Goal: Task Accomplishment & Management: Complete application form

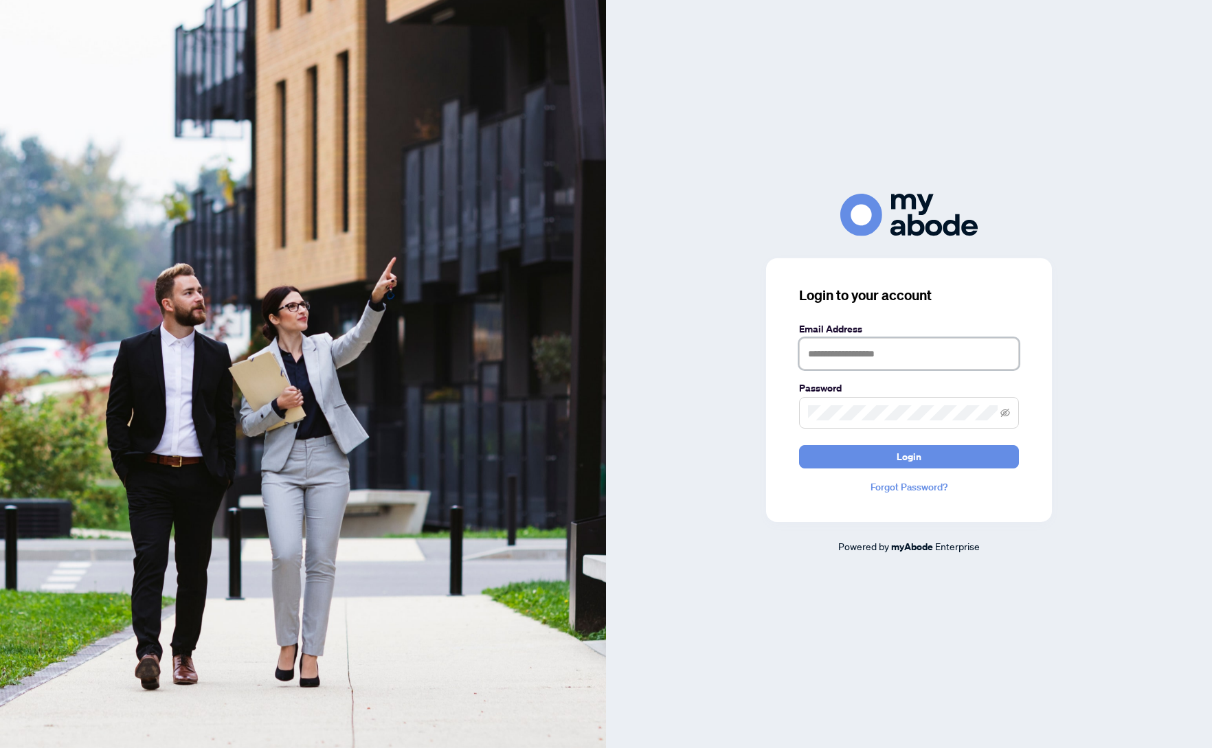
click at [885, 360] on input "text" at bounding box center [909, 354] width 220 height 32
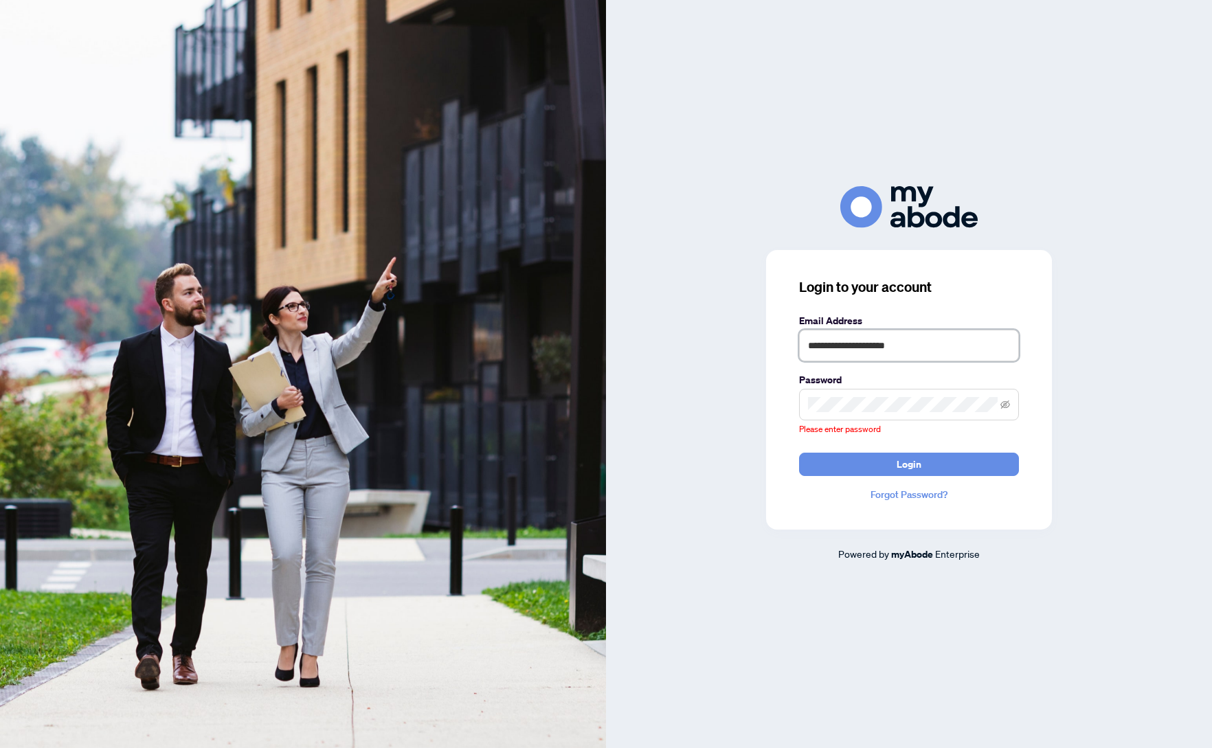
type input "**********"
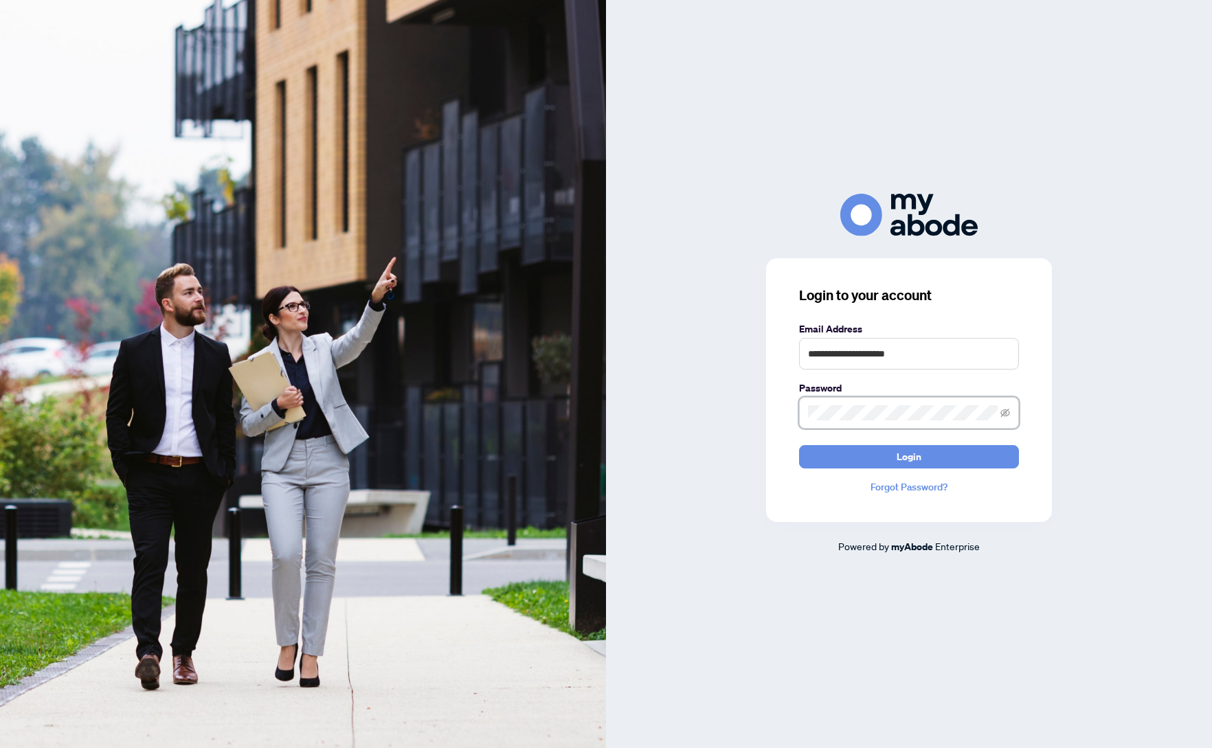
click at [799, 445] on button "Login" at bounding box center [909, 456] width 220 height 23
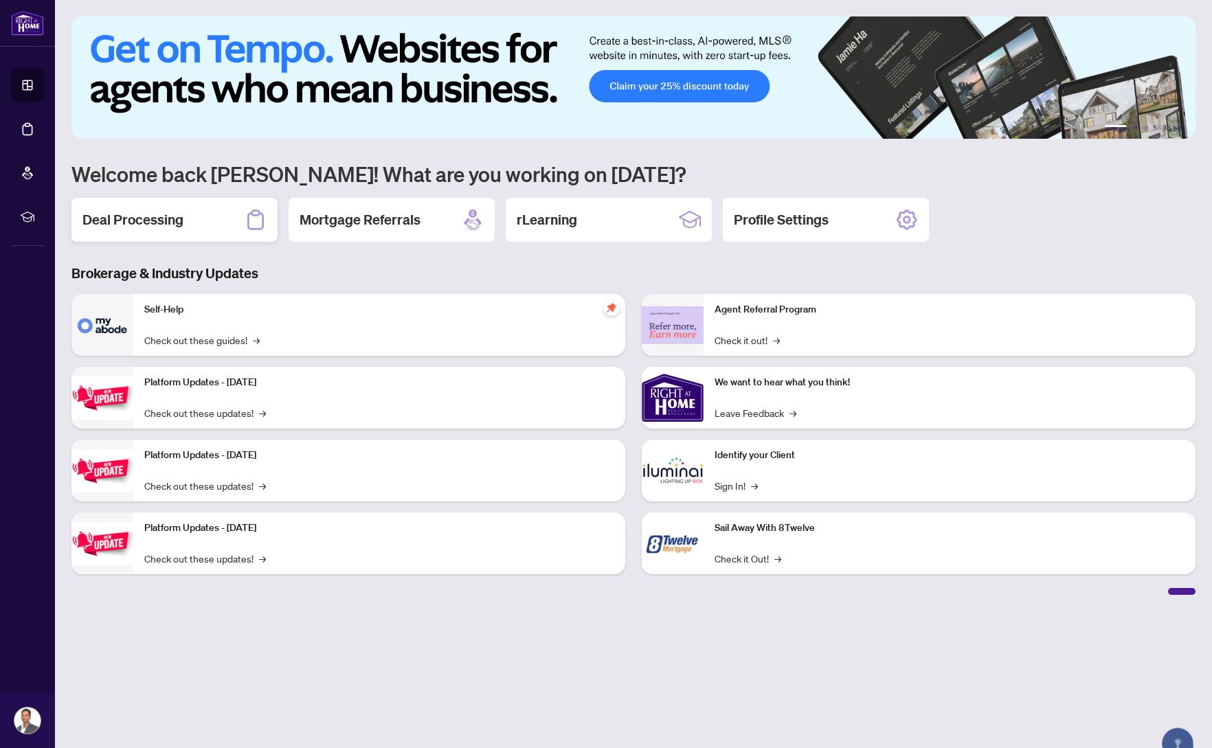
click at [141, 225] on h2 "Deal Processing" at bounding box center [132, 219] width 101 height 19
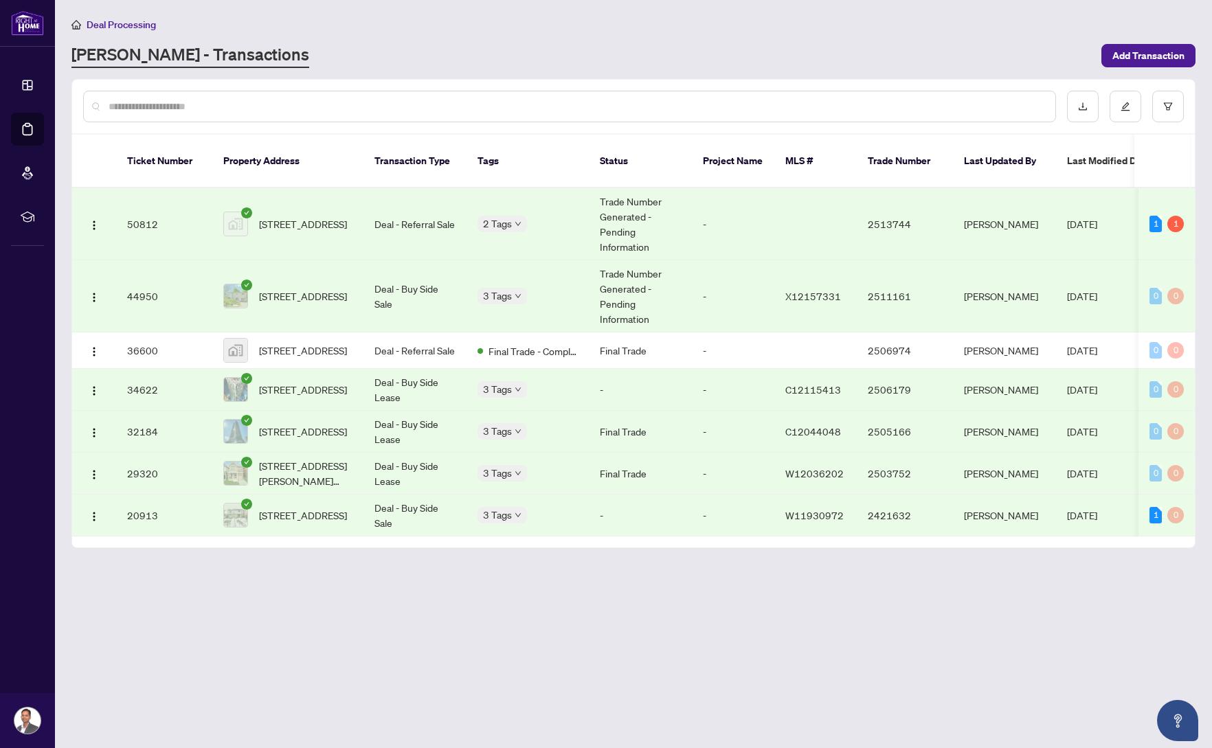
click at [144, 202] on td "50812" at bounding box center [164, 224] width 96 height 72
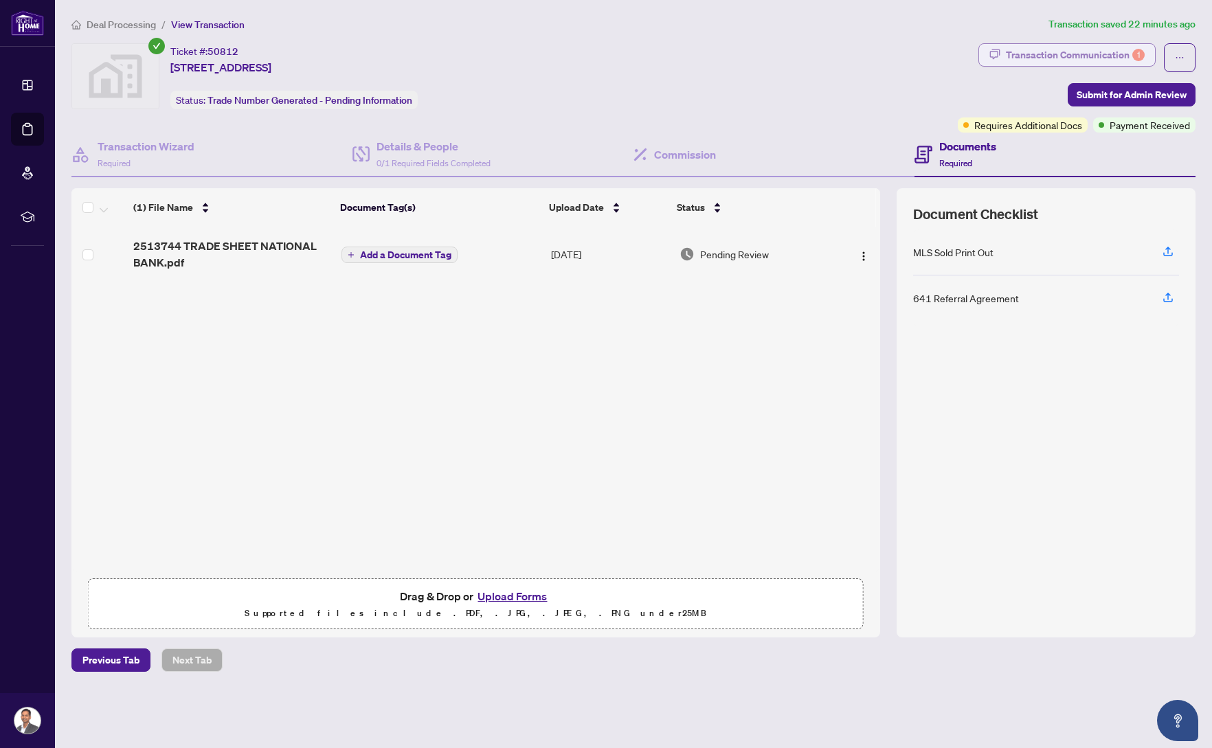
click at [1087, 52] on div "Transaction Communication 1" at bounding box center [1075, 55] width 139 height 22
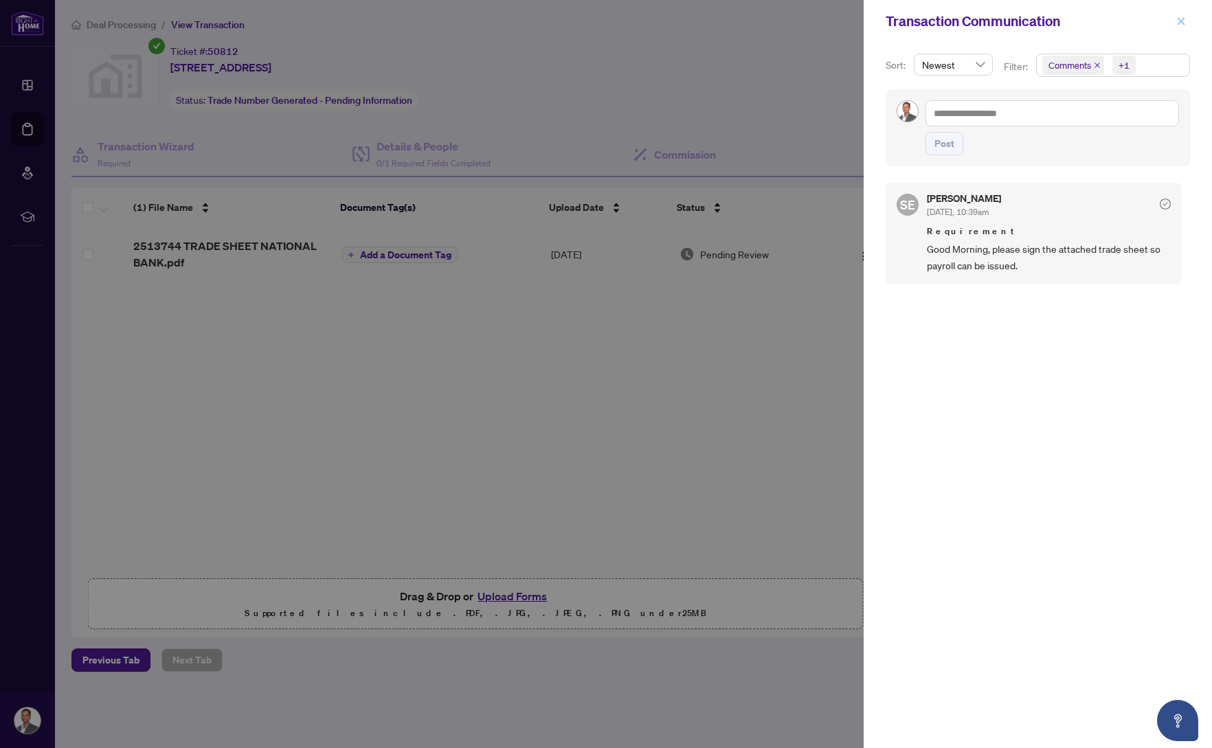
click at [1186, 18] on button "button" at bounding box center [1181, 21] width 18 height 16
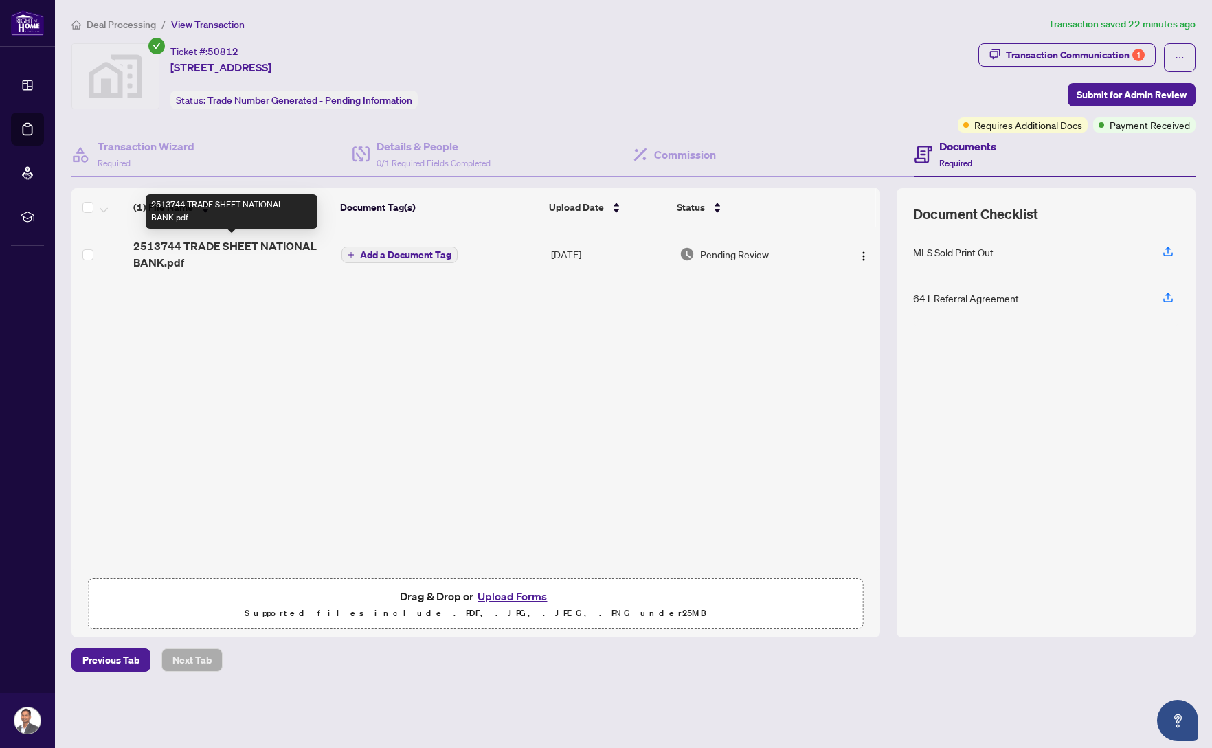
click at [207, 247] on span "2513744 TRADE SHEET NATIONAL BANK.pdf" at bounding box center [231, 254] width 196 height 33
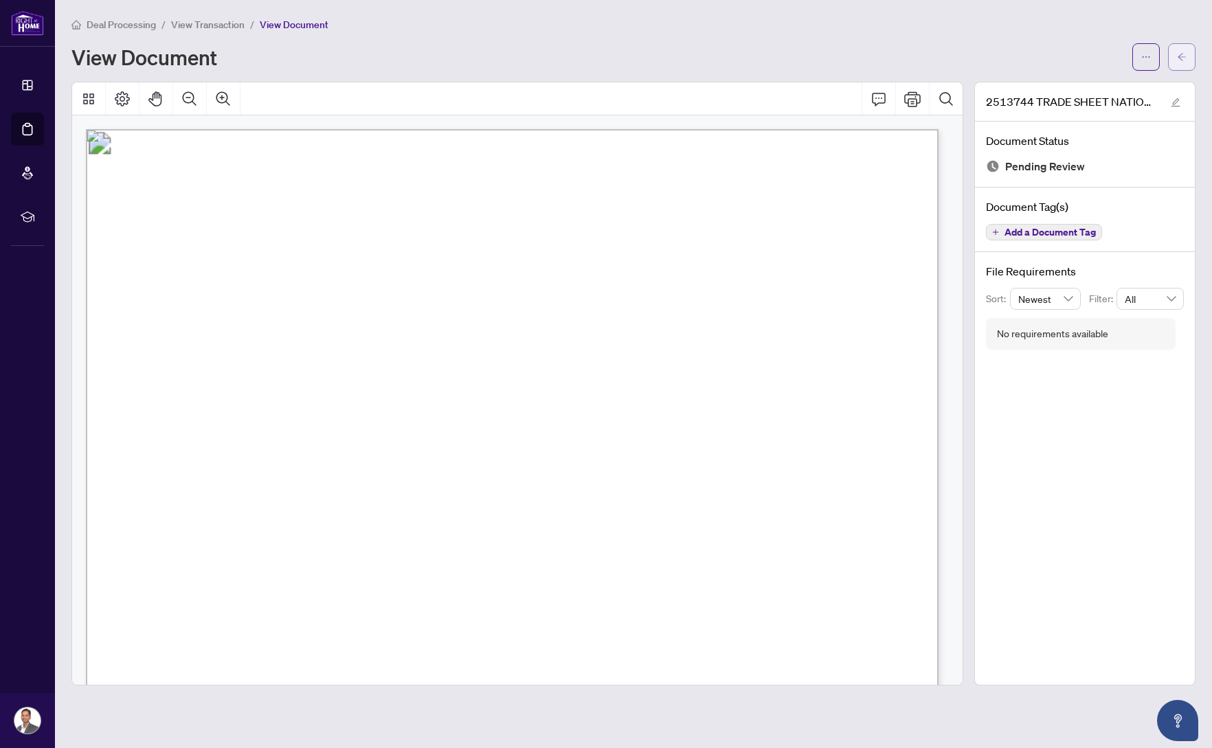
click at [1168, 56] on button "button" at bounding box center [1181, 56] width 27 height 27
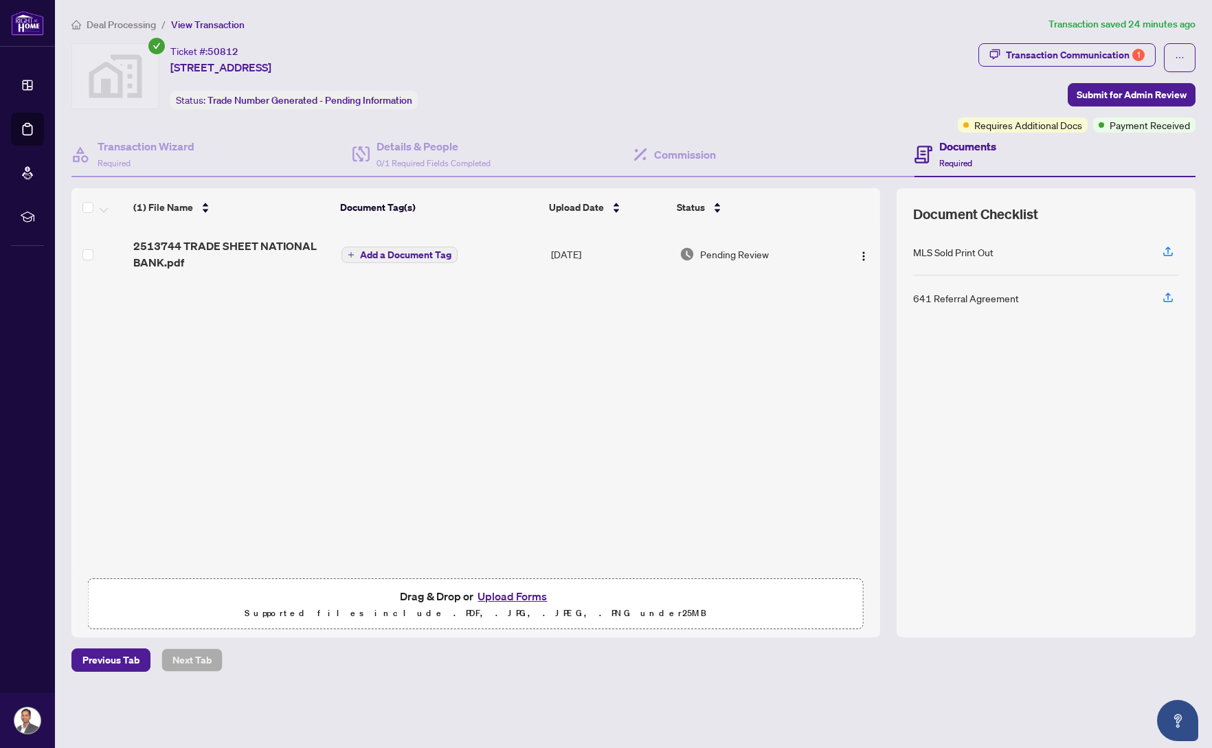
click at [470, 451] on div "2513744 TRADE SHEET NATIONAL BANK.pdf Add a Document Tag [DATE] Pending Review" at bounding box center [475, 399] width 808 height 344
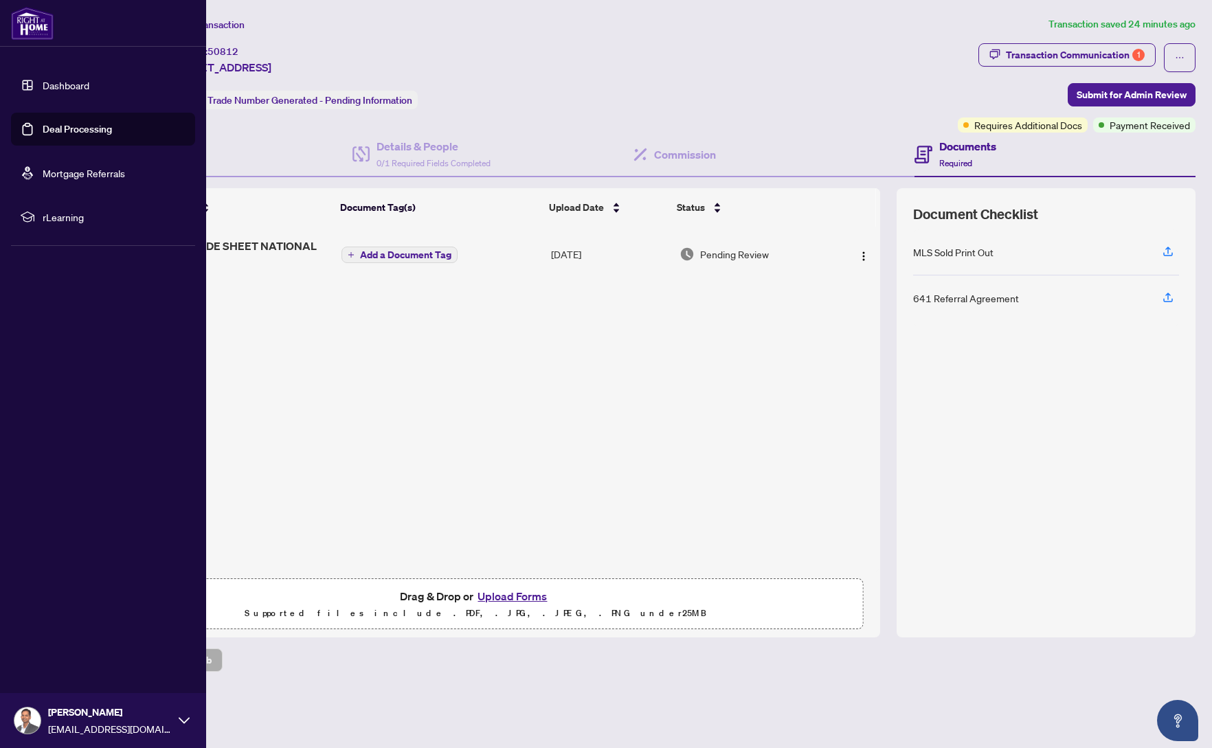
click at [64, 135] on link "Deal Processing" at bounding box center [77, 129] width 69 height 12
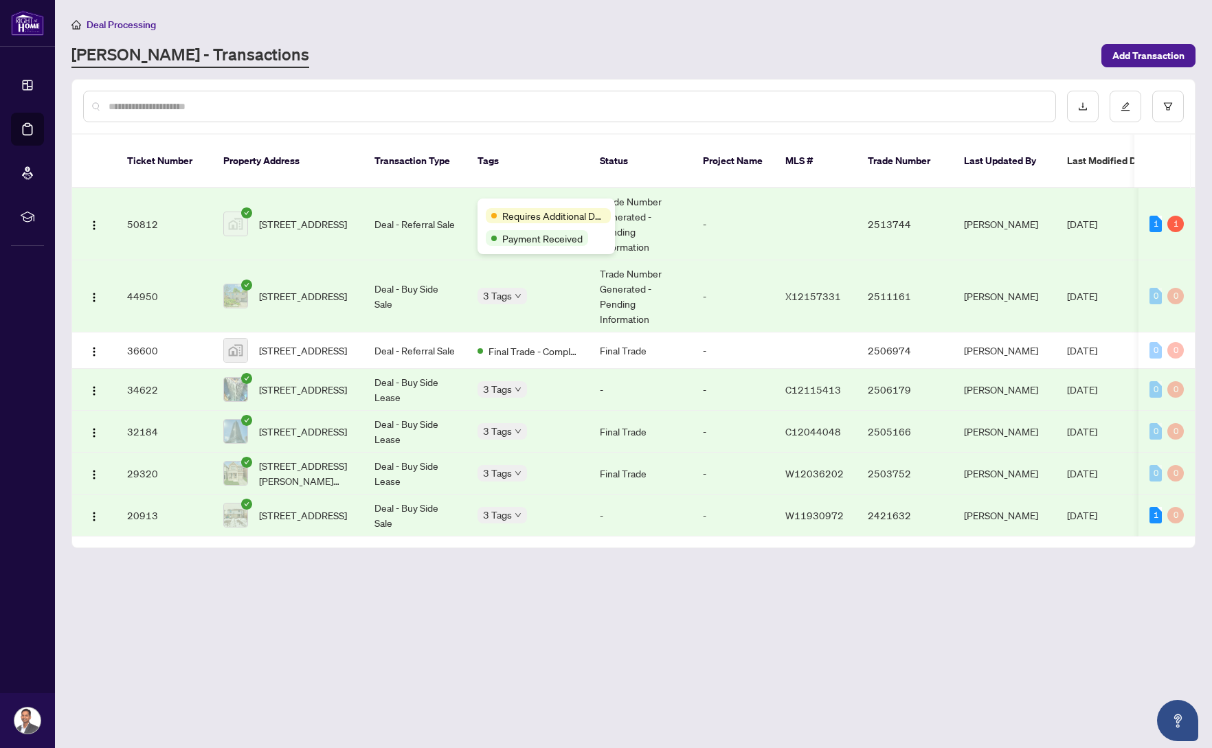
click at [512, 206] on div "Requires Additional Docs Payment Received" at bounding box center [545, 227] width 137 height 56
click at [503, 207] on div "Requires Additional Docs Payment Received" at bounding box center [545, 227] width 137 height 56
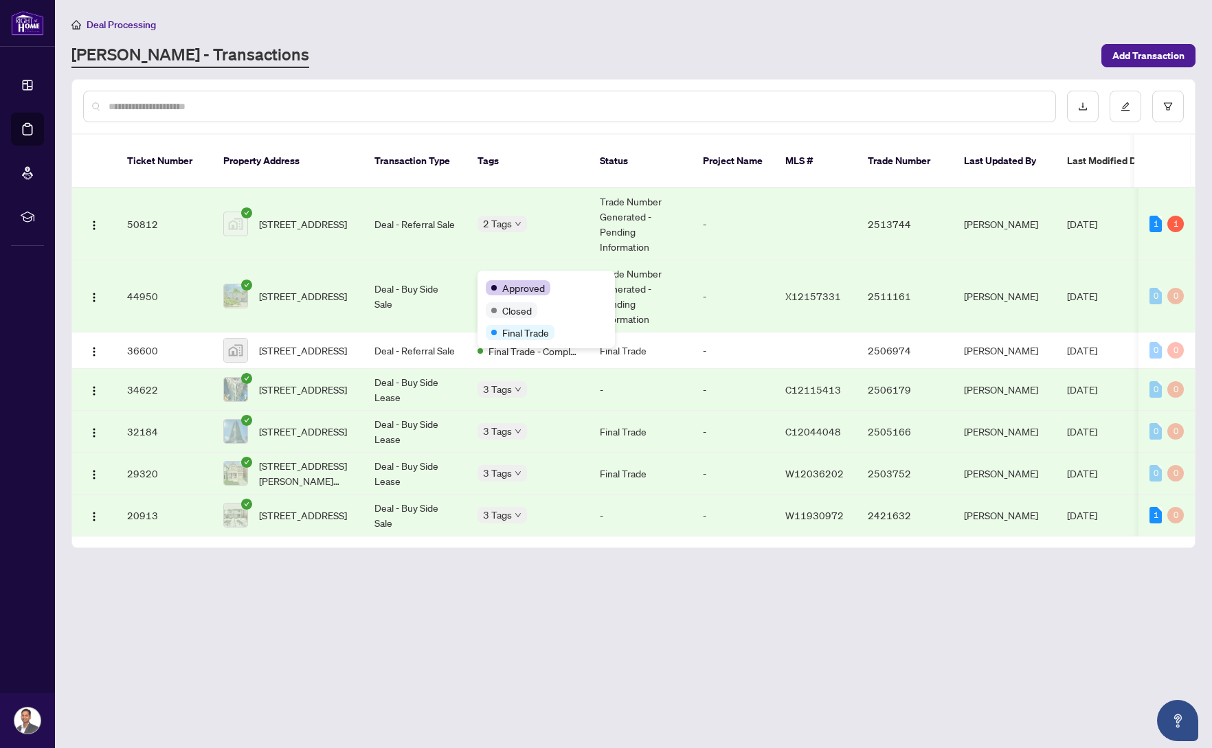
click at [511, 280] on div "Approved" at bounding box center [546, 287] width 121 height 16
click at [525, 343] on span "Final Trade - Completed" at bounding box center [532, 350] width 89 height 15
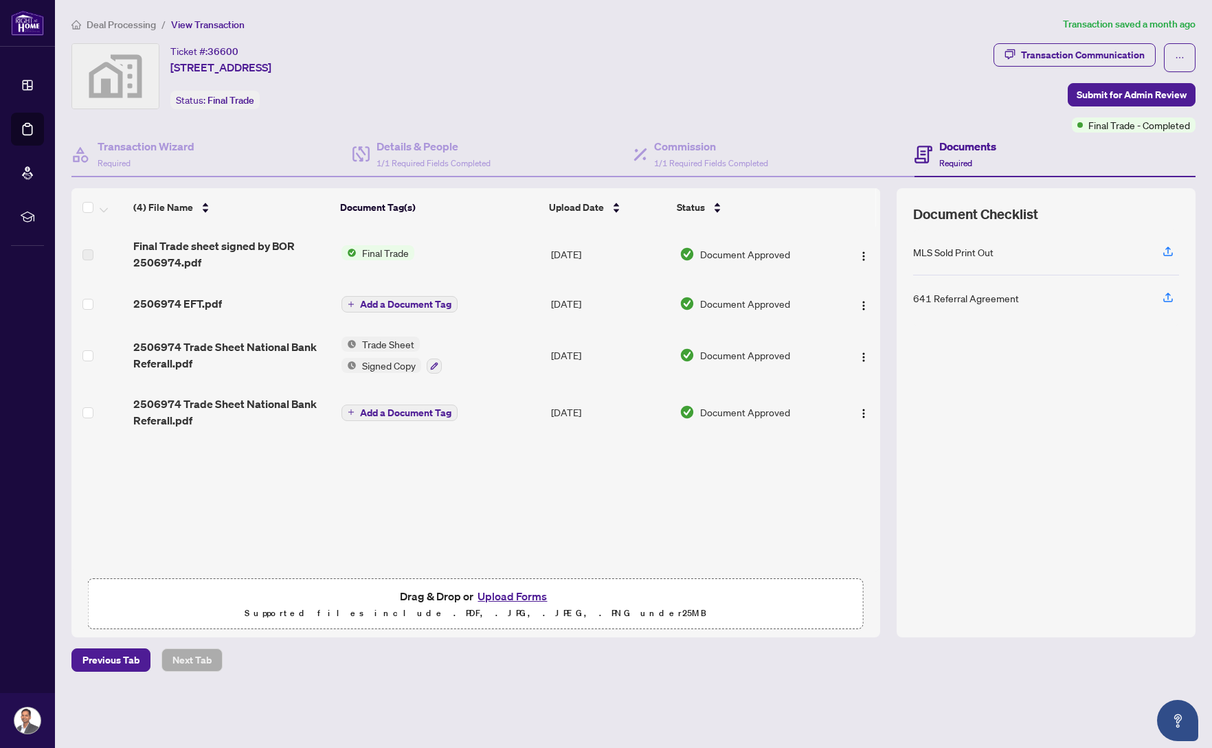
click at [372, 249] on span "Final Trade" at bounding box center [385, 252] width 58 height 15
click at [210, 253] on span "Final Trade sheet signed by BOR 2506974.pdf" at bounding box center [231, 254] width 196 height 33
click at [211, 409] on span "2506974 Trade Sheet National Bank Referall.pdf" at bounding box center [231, 412] width 196 height 33
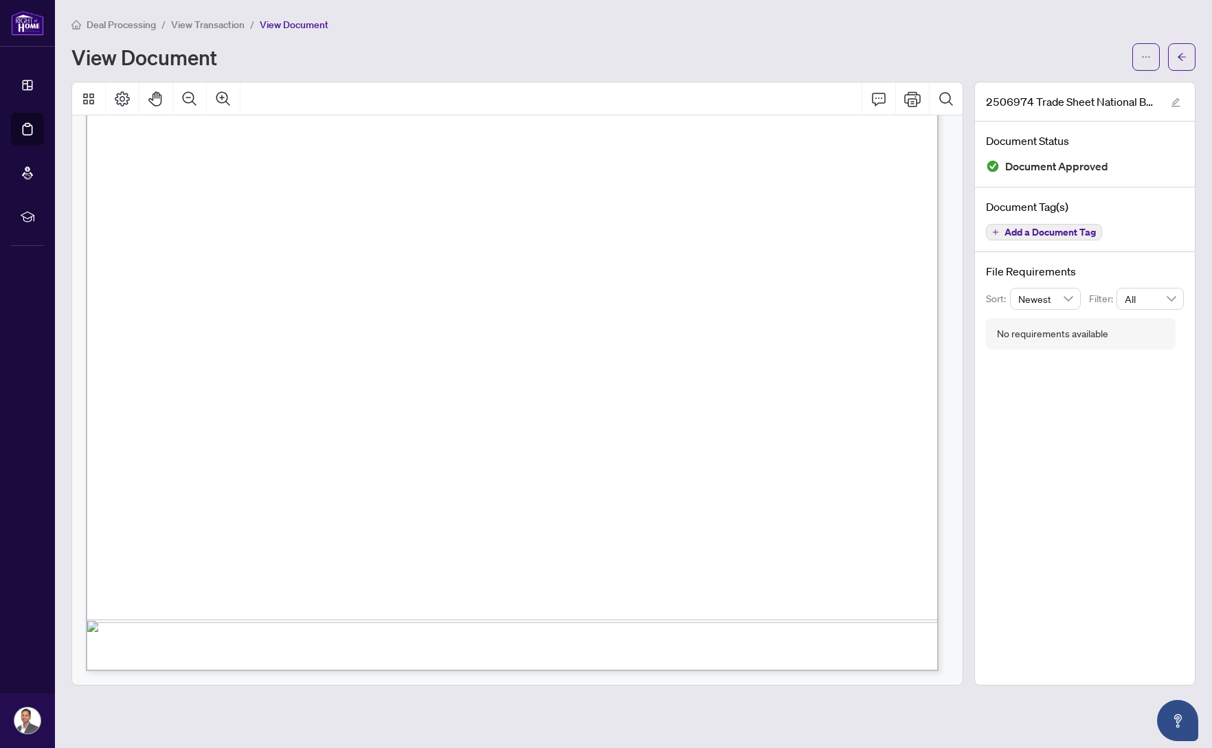
scroll to position [80, 0]
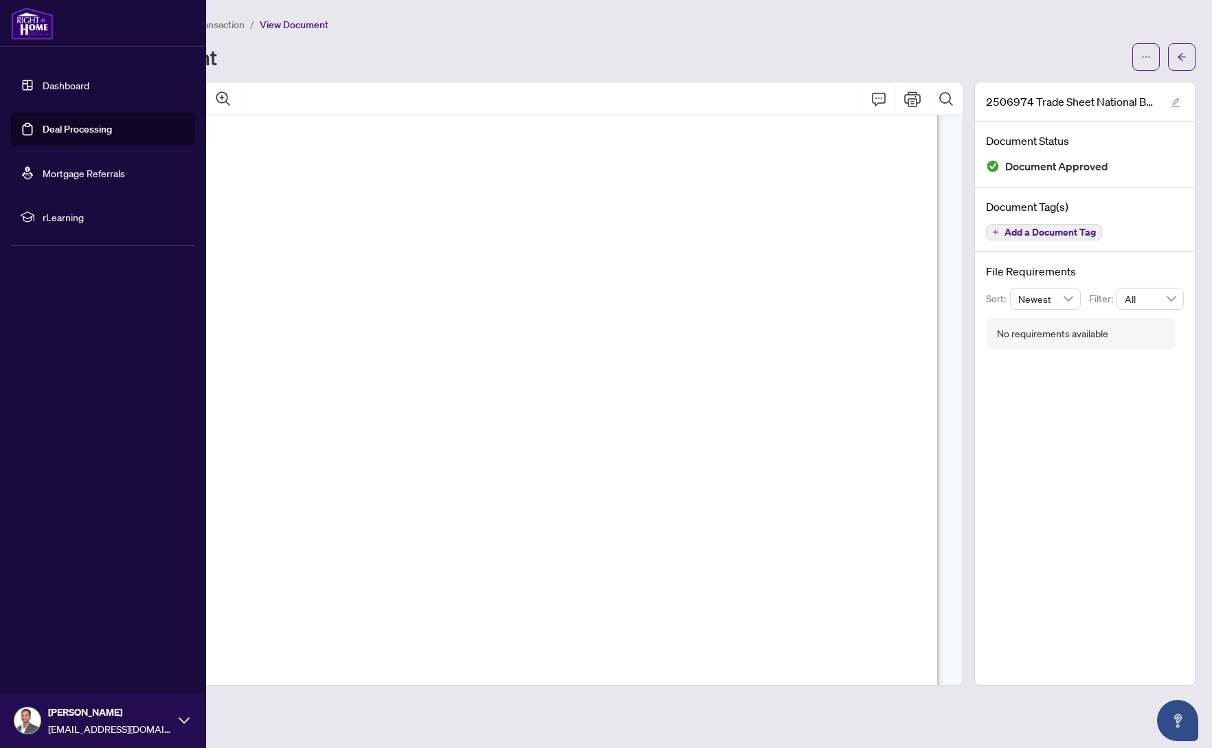
click at [51, 126] on link "Deal Processing" at bounding box center [77, 129] width 69 height 12
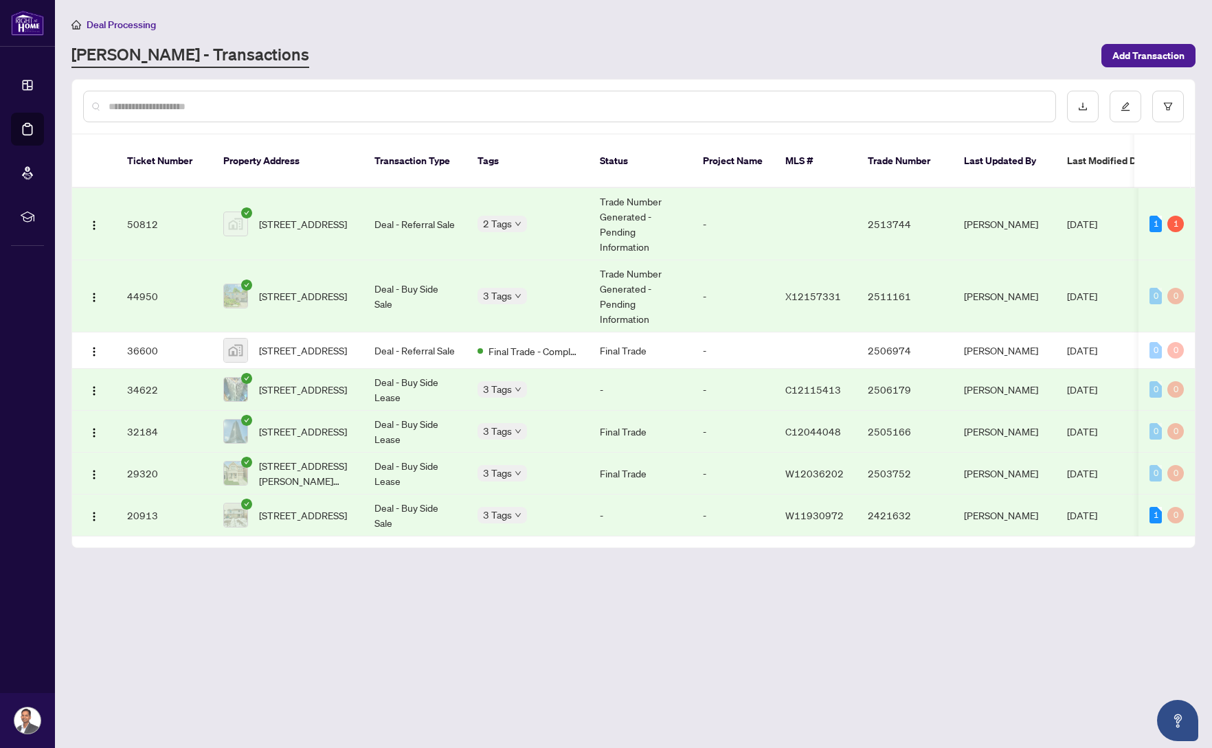
click at [176, 203] on td "50812" at bounding box center [164, 224] width 96 height 72
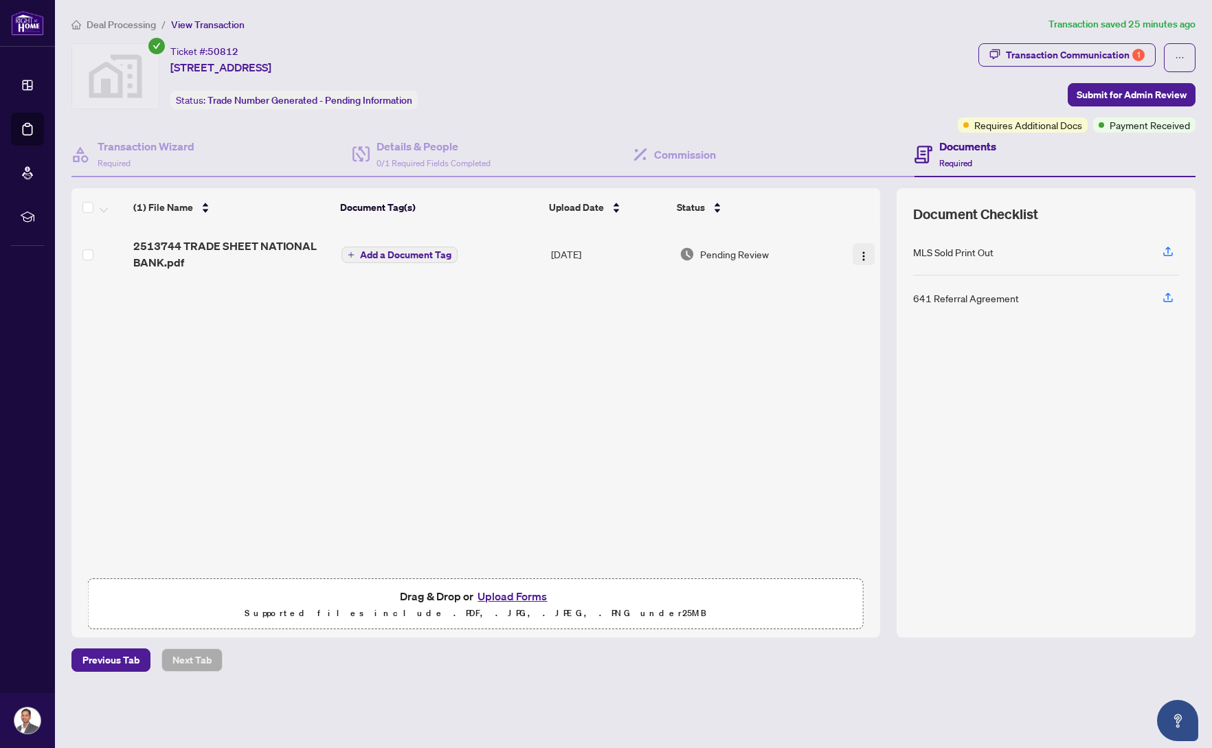
click at [863, 254] on img "button" at bounding box center [863, 256] width 11 height 11
click at [734, 321] on div "2513744 TRADE SHEET NATIONAL BANK.pdf Add a Document Tag [DATE] Pending Review" at bounding box center [475, 399] width 808 height 344
click at [1047, 51] on div "Transaction Communication 1" at bounding box center [1075, 55] width 139 height 22
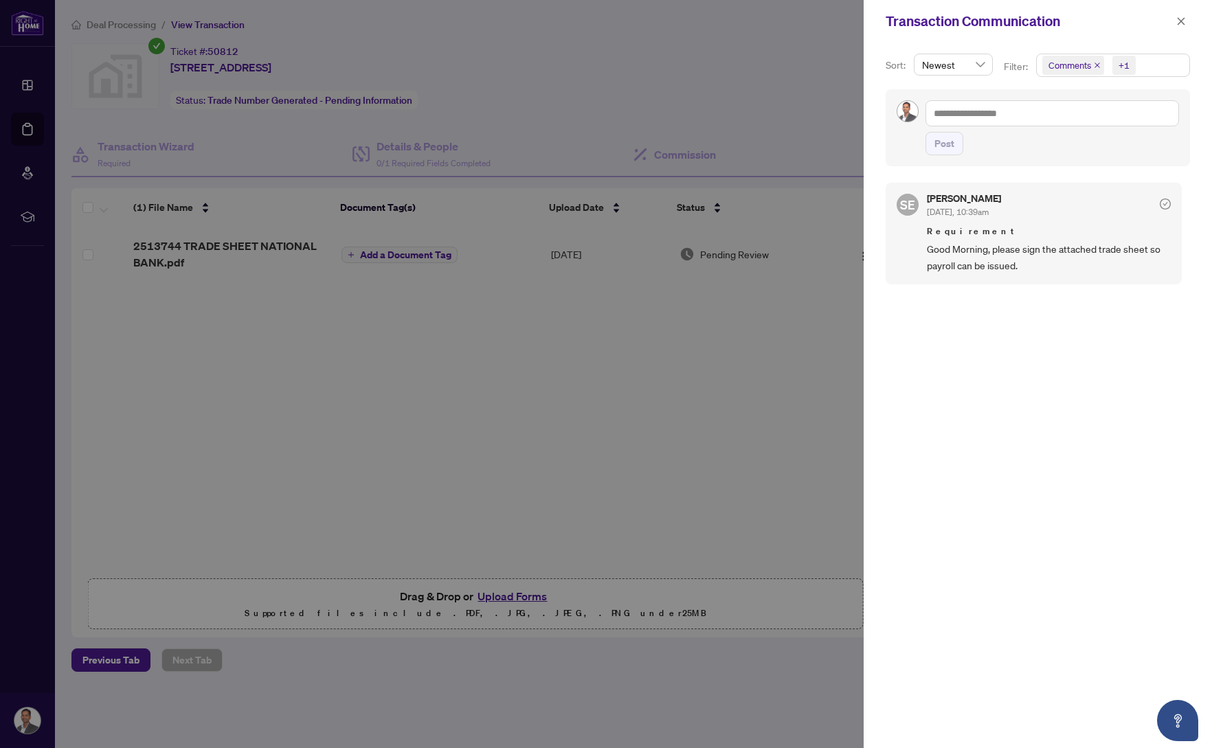
click at [979, 68] on span "Newest" at bounding box center [953, 64] width 63 height 21
click at [960, 88] on div "Newest" at bounding box center [953, 91] width 56 height 15
click at [693, 337] on div at bounding box center [606, 374] width 1212 height 748
click at [1178, 22] on icon "close" at bounding box center [1181, 21] width 10 height 10
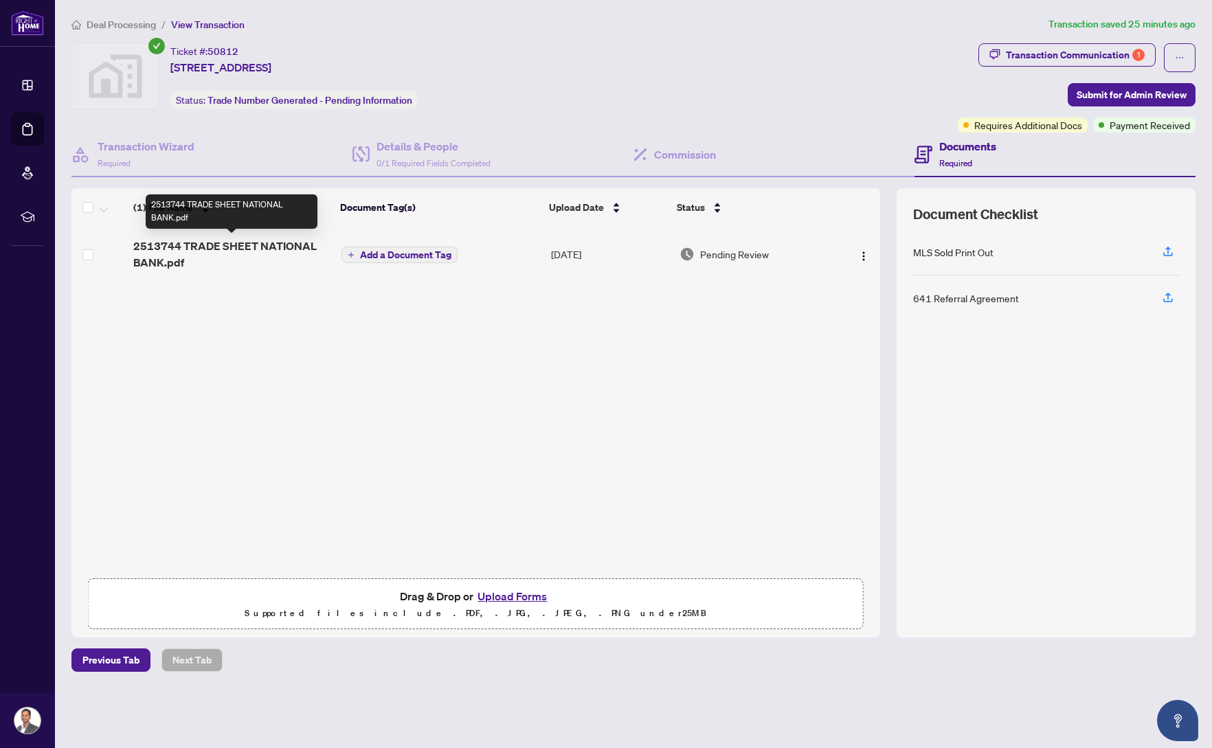
click at [214, 249] on span "2513744 TRADE SHEET NATIONAL BANK.pdf" at bounding box center [231, 254] width 196 height 33
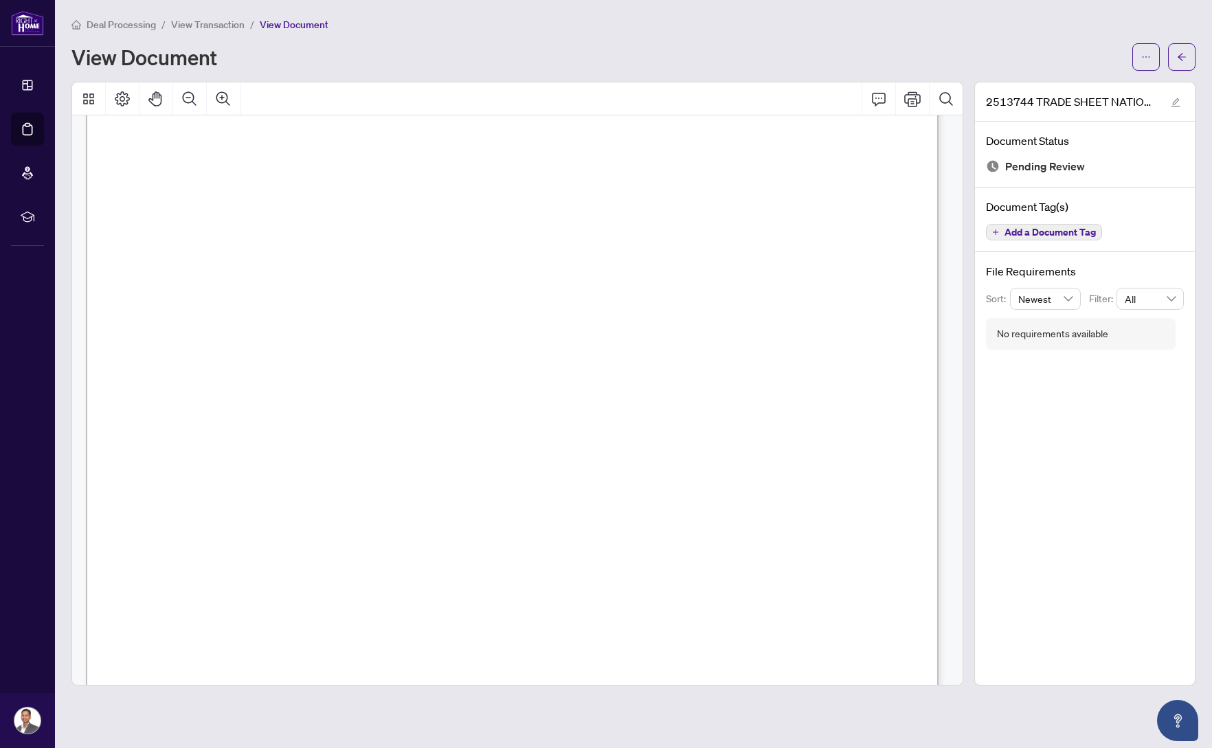
scroll to position [67, 0]
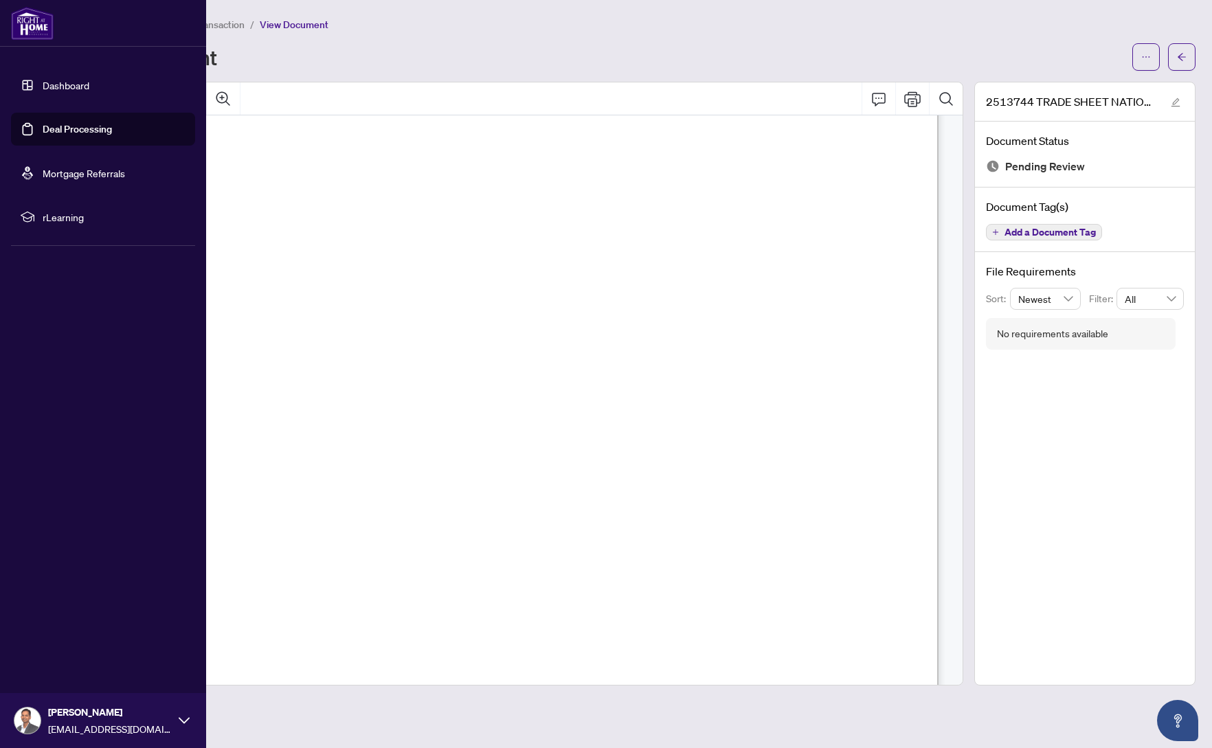
click at [62, 91] on link "Dashboard" at bounding box center [66, 85] width 47 height 12
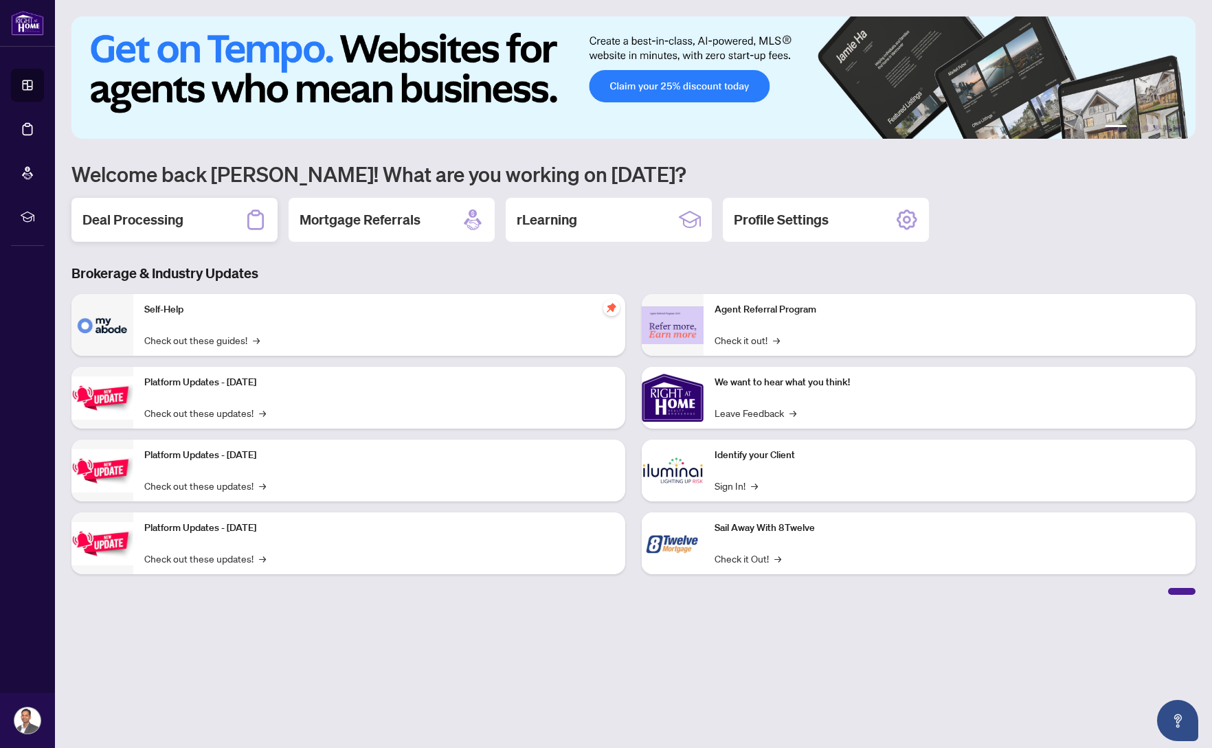
click at [165, 218] on h2 "Deal Processing" at bounding box center [132, 219] width 101 height 19
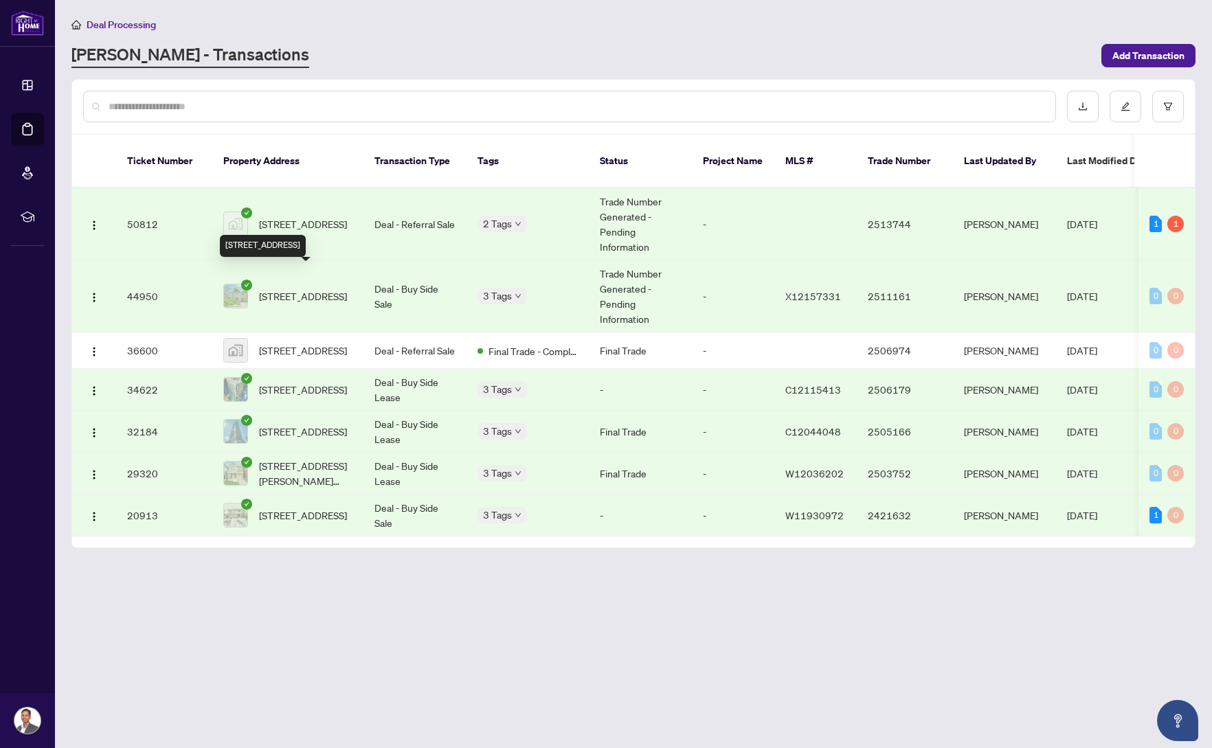
click at [320, 291] on span "[STREET_ADDRESS]" at bounding box center [303, 295] width 88 height 15
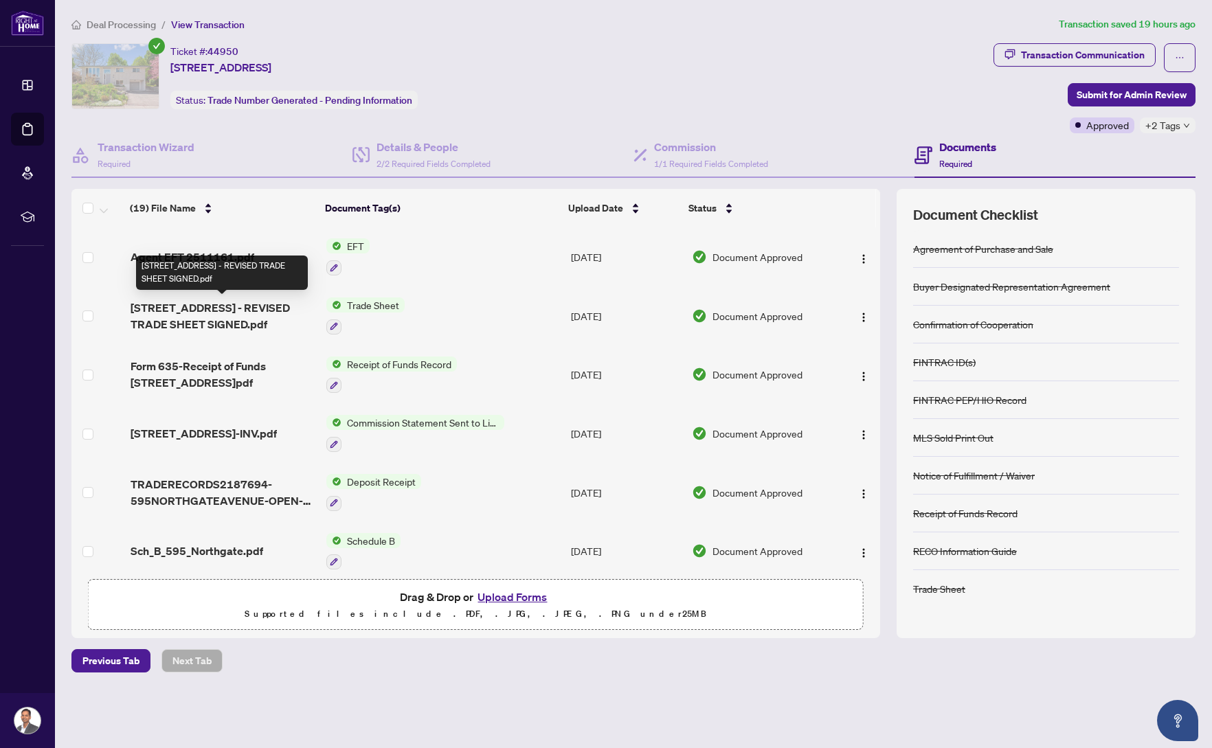
click at [210, 315] on span "[STREET_ADDRESS] - REVISED TRADE SHEET SIGNED.pdf" at bounding box center [223, 315] width 185 height 33
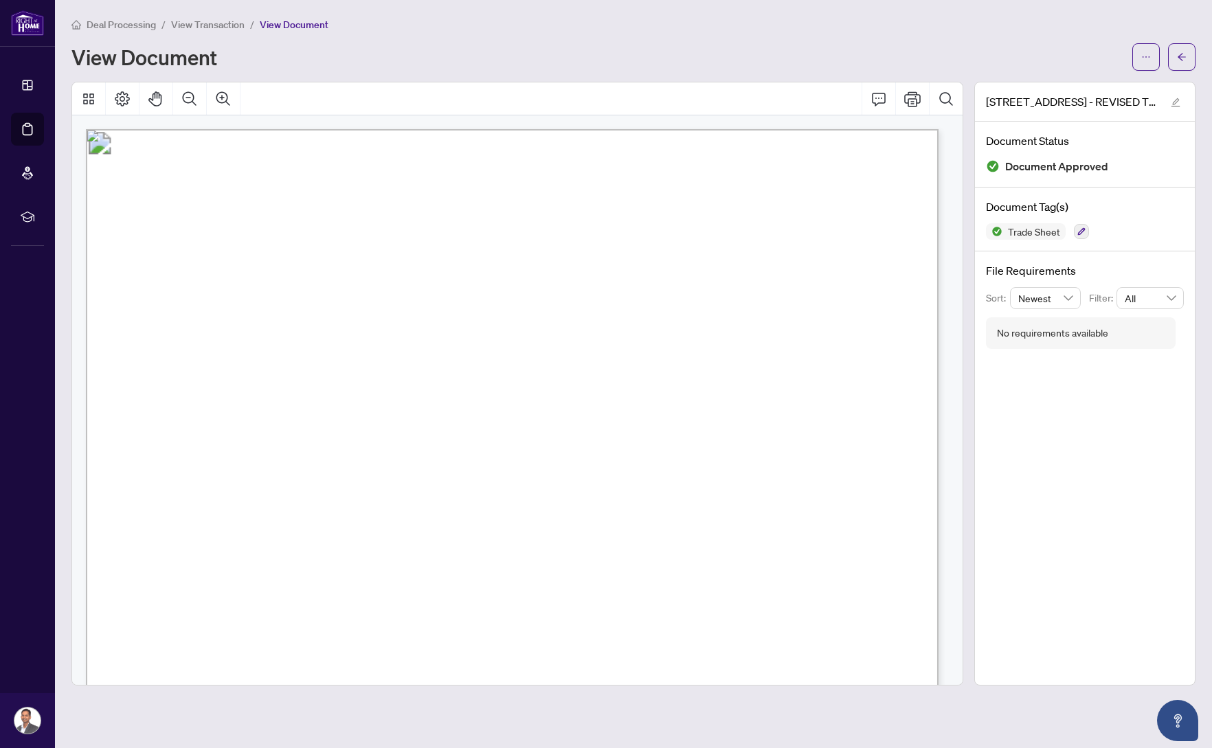
click at [216, 25] on span "View Transaction" at bounding box center [207, 25] width 73 height 12
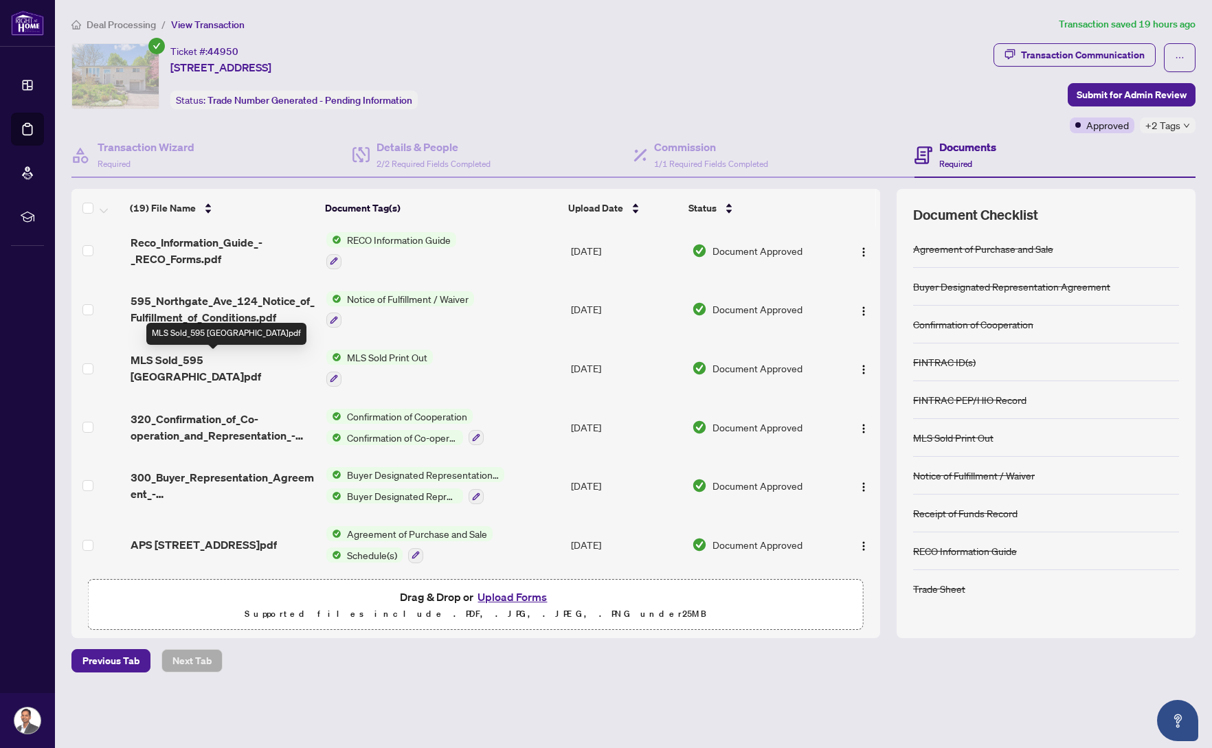
scroll to position [716, 0]
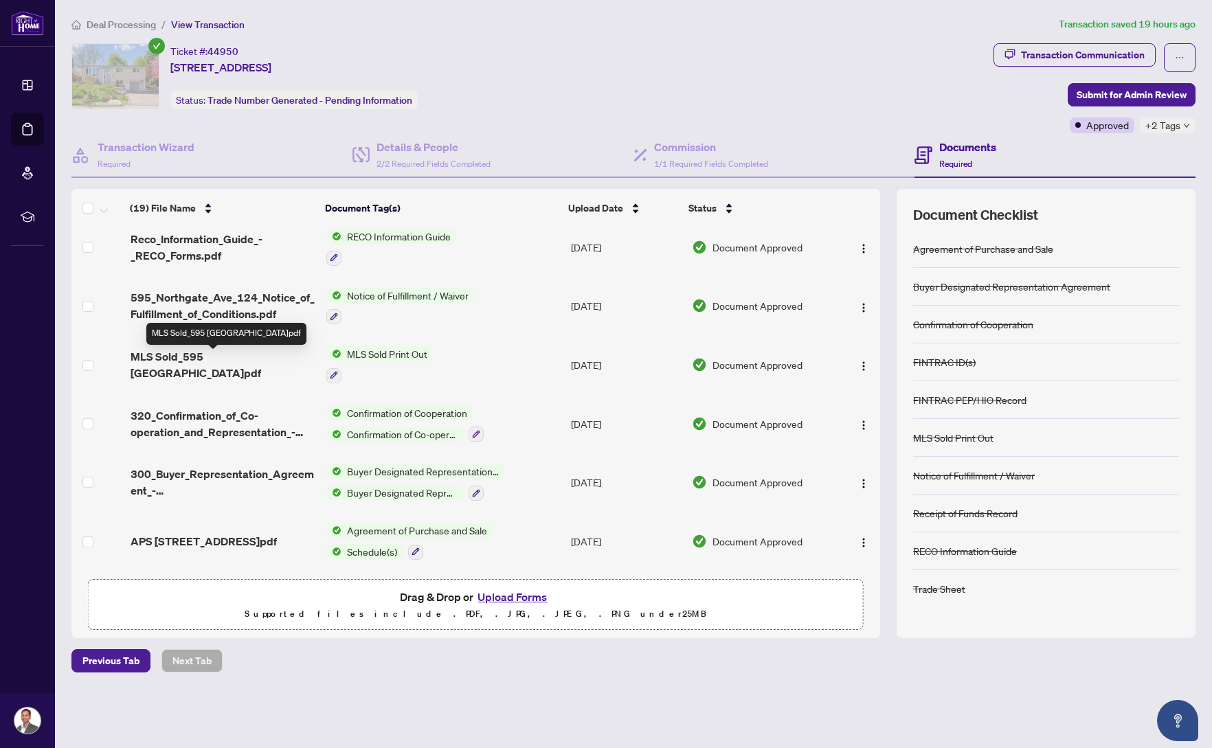
click at [237, 363] on span "MLS Sold_595 [GEOGRAPHIC_DATA]pdf" at bounding box center [223, 364] width 185 height 33
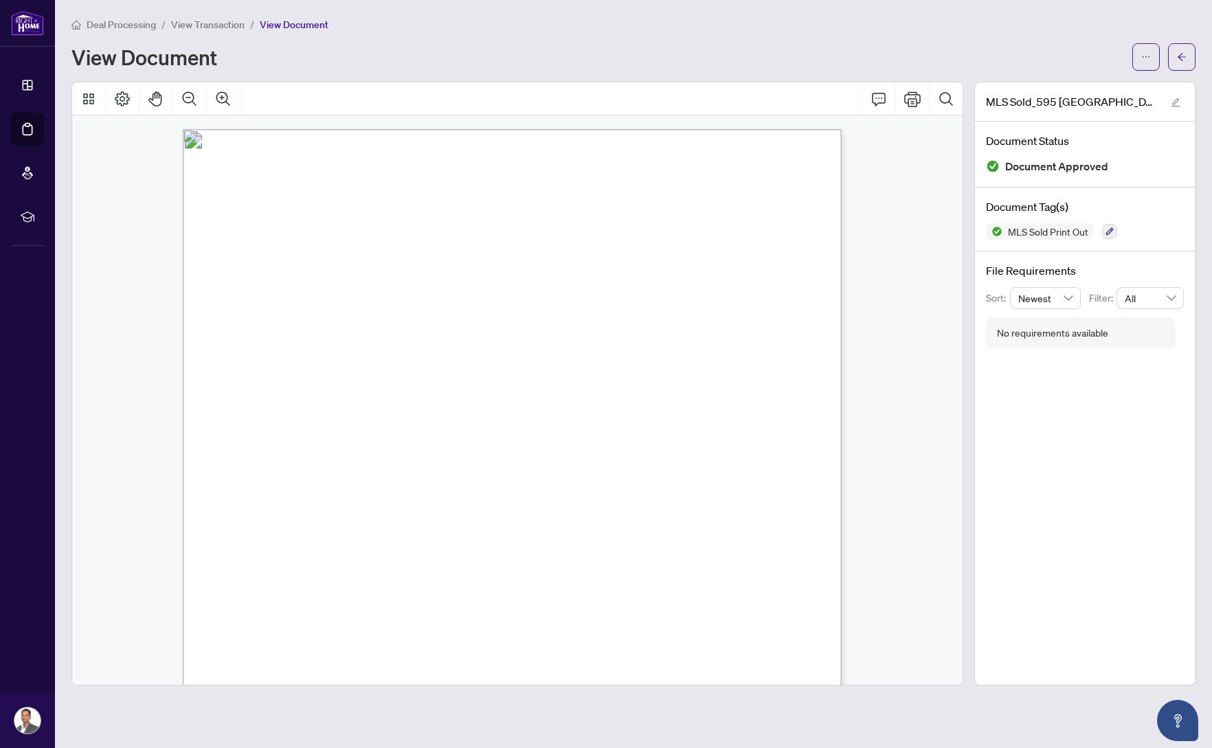
scroll to position [1, 0]
click at [128, 24] on span "Deal Processing" at bounding box center [121, 25] width 69 height 12
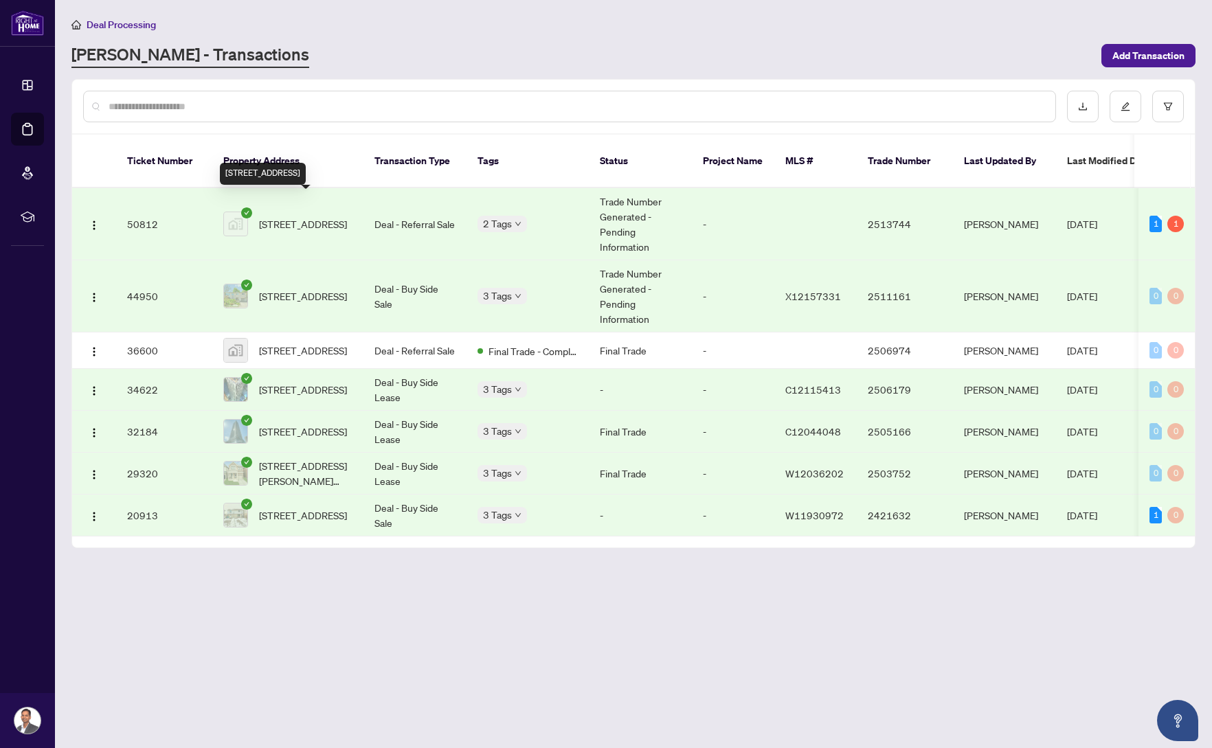
click at [282, 216] on span "[STREET_ADDRESS]" at bounding box center [303, 223] width 88 height 15
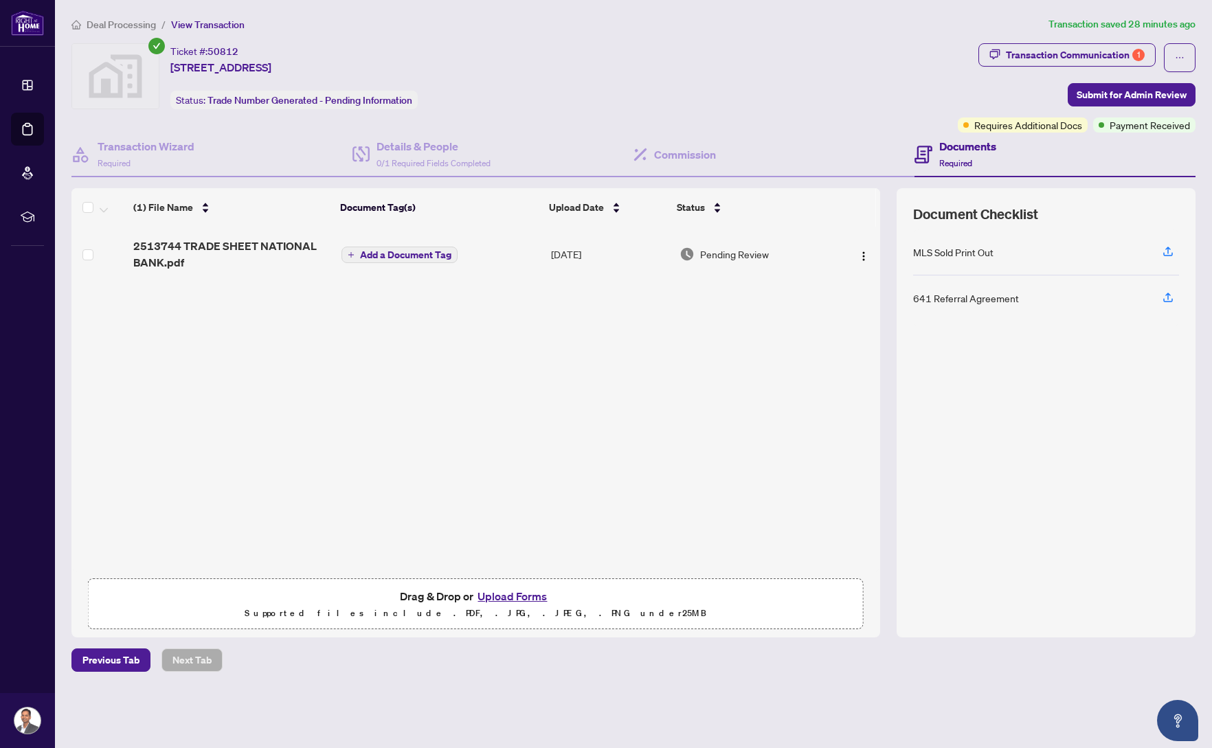
click at [187, 251] on span "2513744 TRADE SHEET NATIONAL BANK.pdf" at bounding box center [231, 254] width 196 height 33
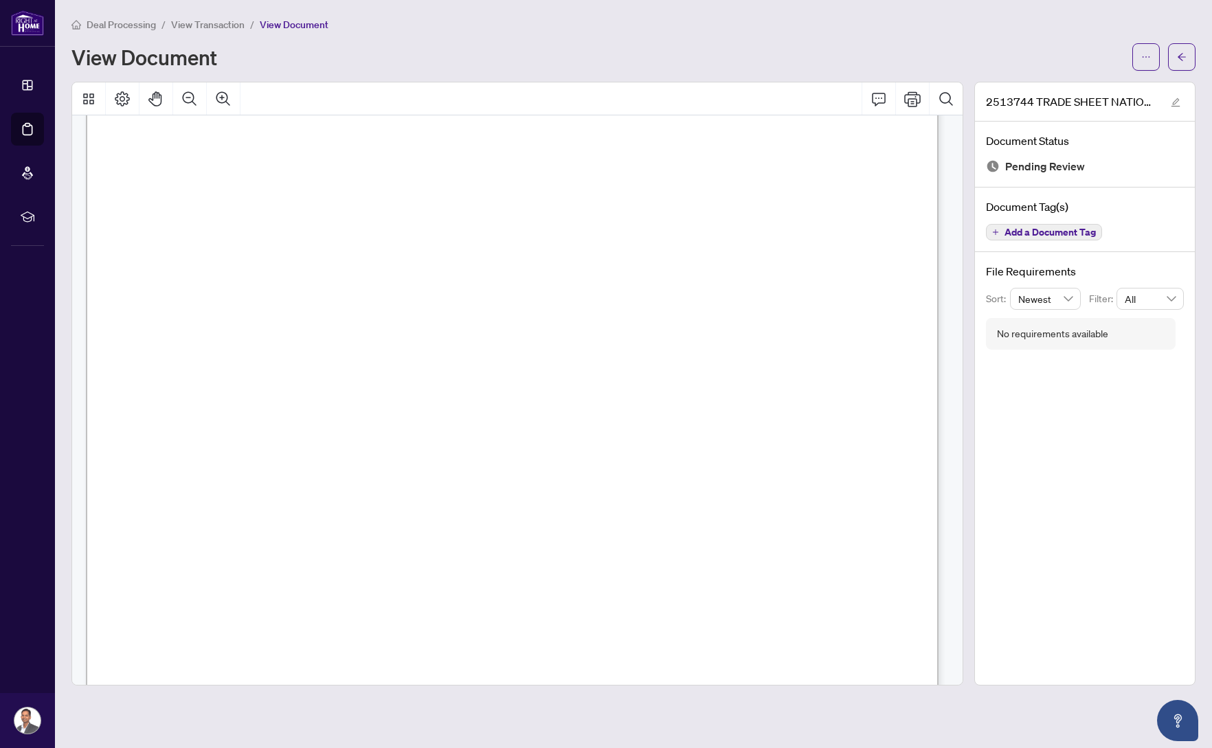
scroll to position [137, 0]
click at [1142, 55] on icon "ellipsis" at bounding box center [1146, 57] width 10 height 10
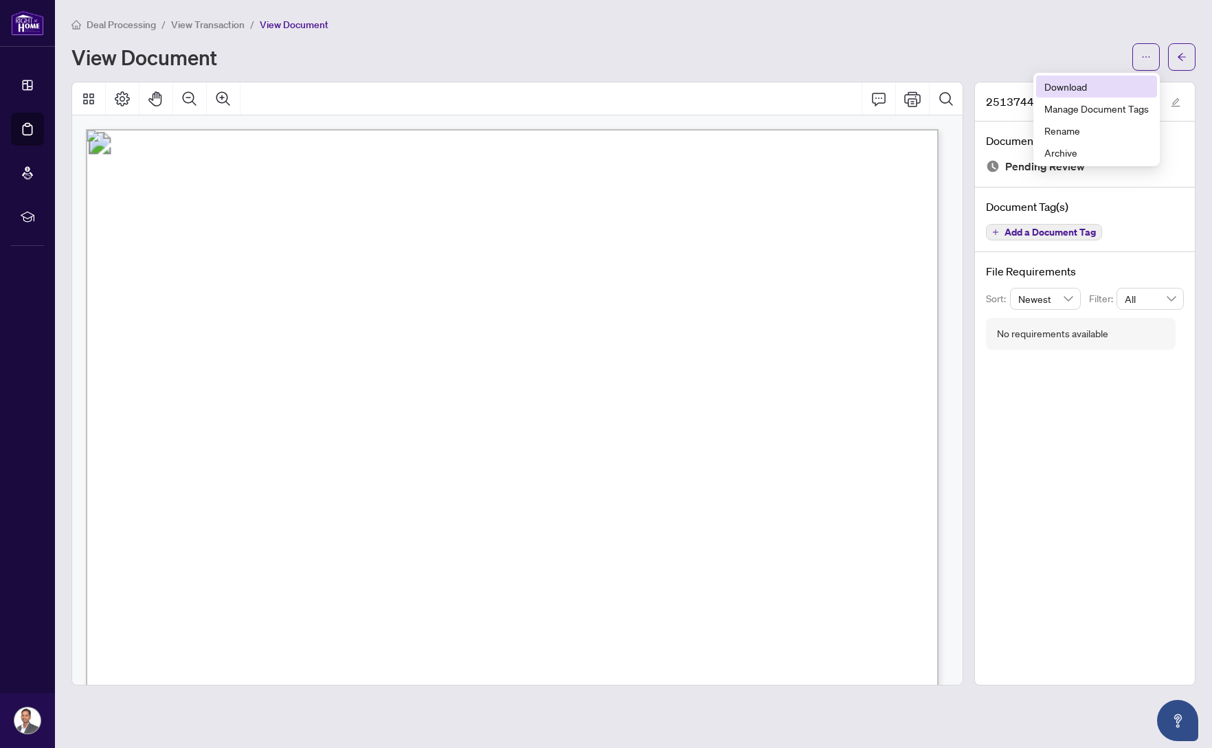
click at [1081, 91] on span "Download" at bounding box center [1096, 86] width 104 height 15
click at [887, 46] on div "View Document" at bounding box center [597, 57] width 1052 height 22
click at [177, 19] on span "View Transaction" at bounding box center [207, 25] width 73 height 12
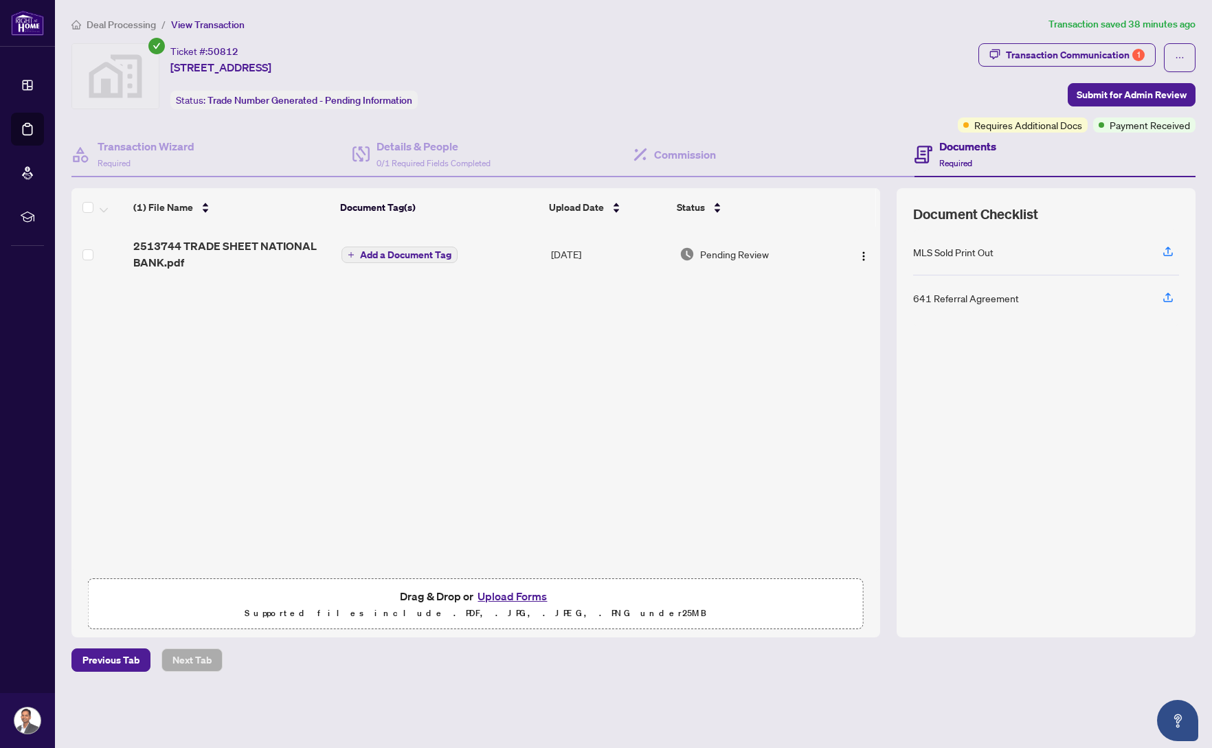
click at [387, 305] on div "2513744 TRADE SHEET NATIONAL BANK.pdf Add a Document Tag [DATE] Pending Review" at bounding box center [475, 399] width 808 height 344
click at [501, 589] on button "Upload Forms" at bounding box center [512, 596] width 78 height 18
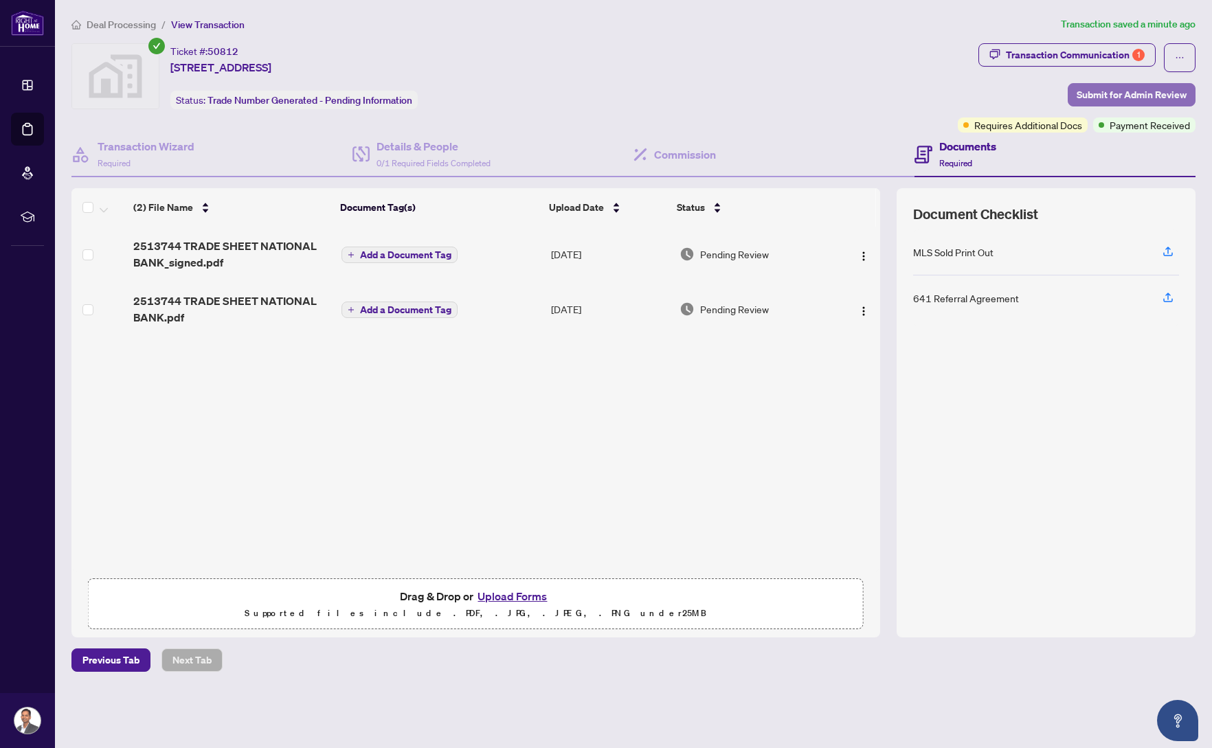
click at [1106, 89] on span "Submit for Admin Review" at bounding box center [1131, 95] width 110 height 22
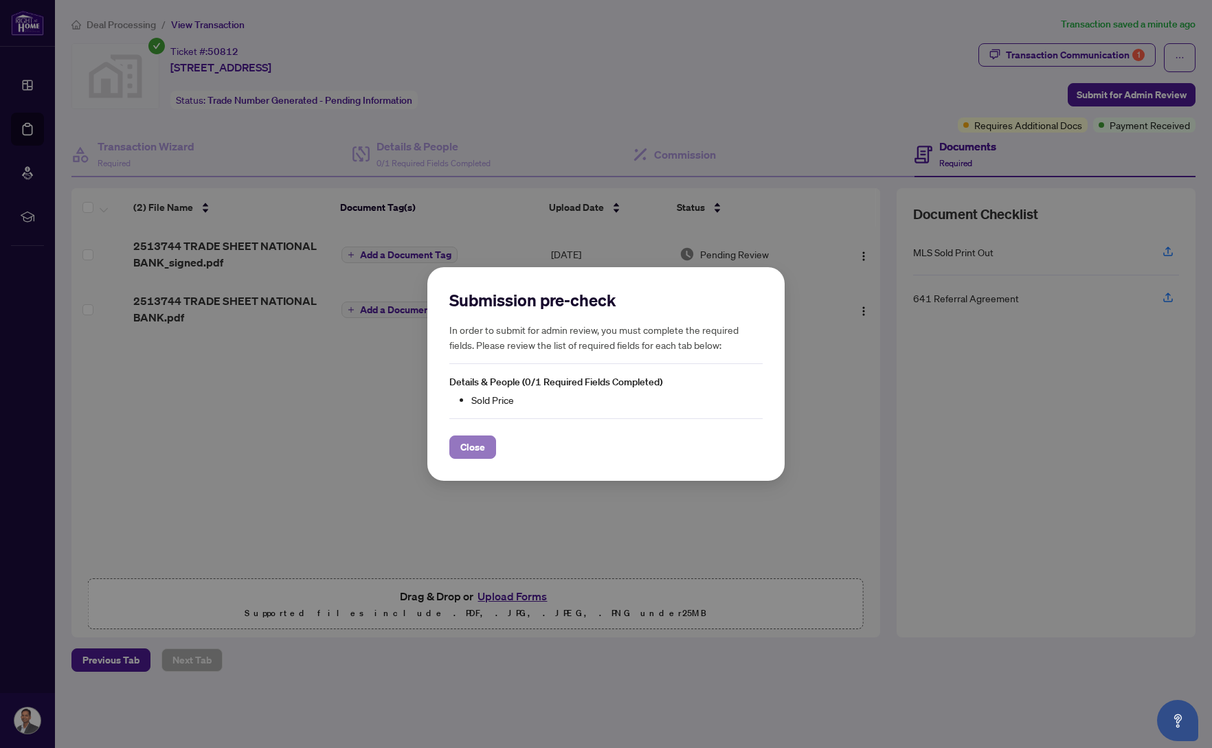
click at [476, 446] on span "Close" at bounding box center [472, 447] width 25 height 22
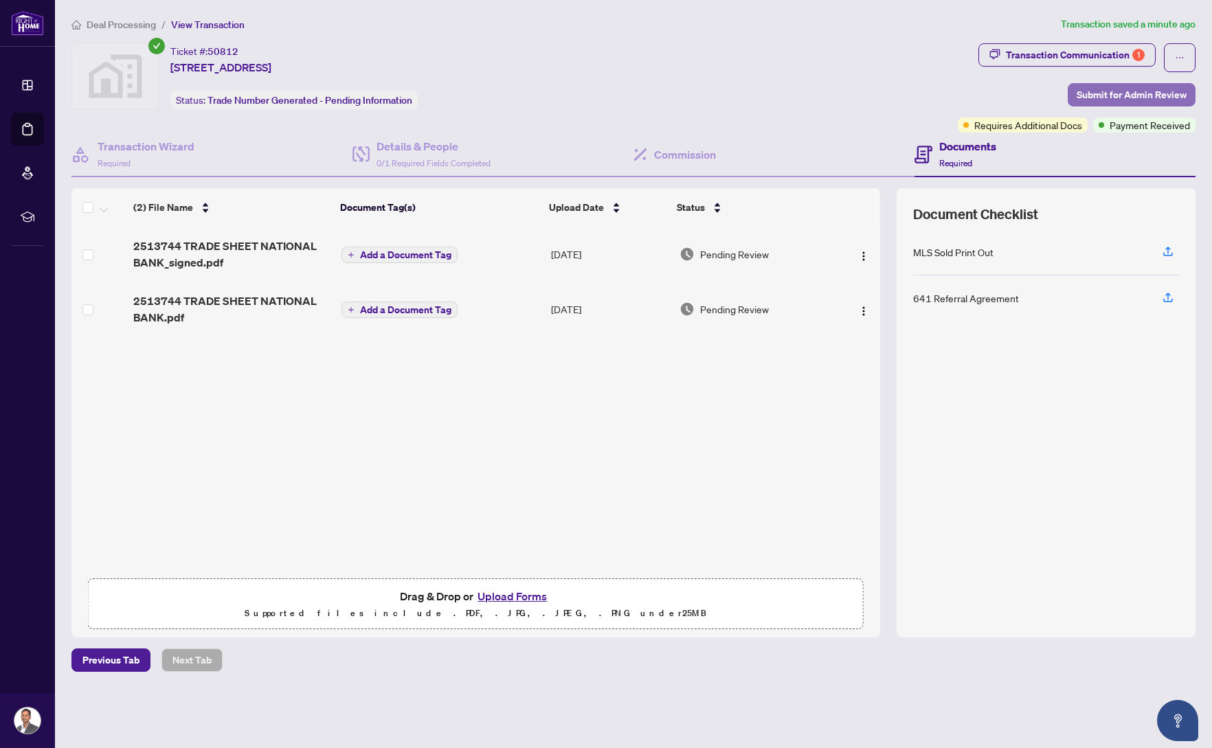
click at [1082, 92] on span "Submit for Admin Review" at bounding box center [1131, 95] width 110 height 22
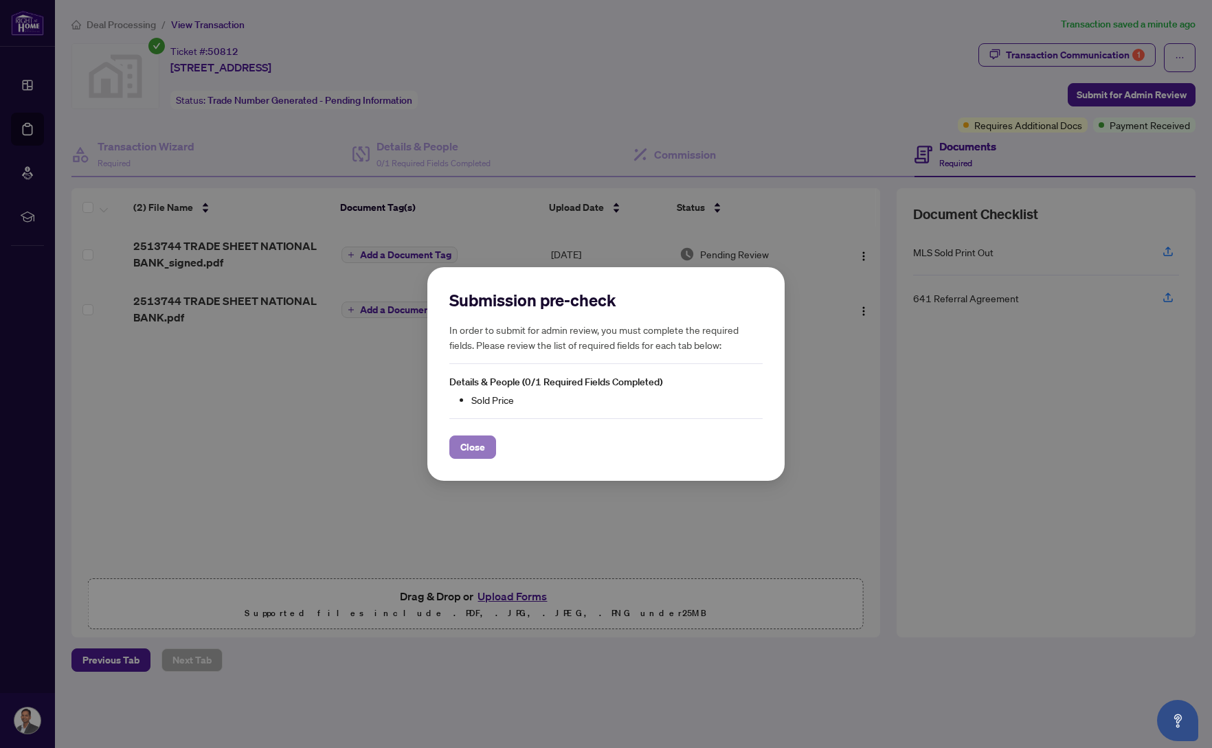
click at [467, 451] on span "Close" at bounding box center [472, 447] width 25 height 22
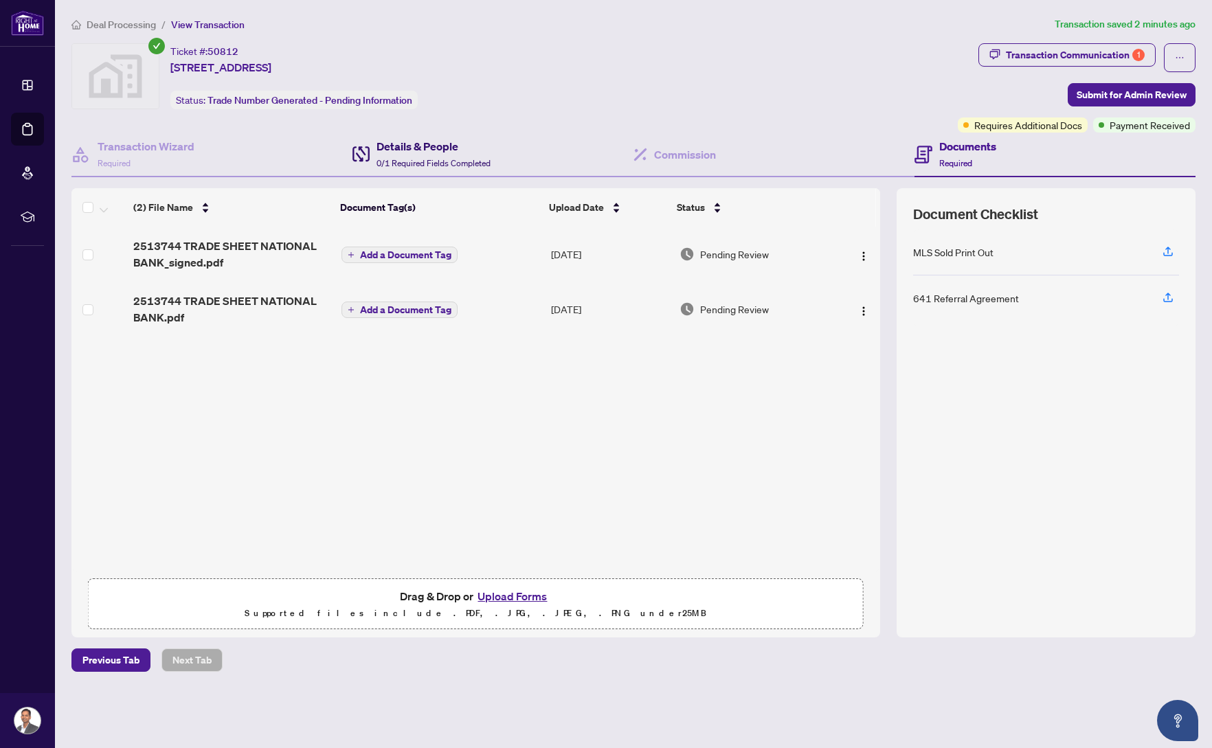
click at [411, 141] on h4 "Details & People" at bounding box center [433, 146] width 114 height 16
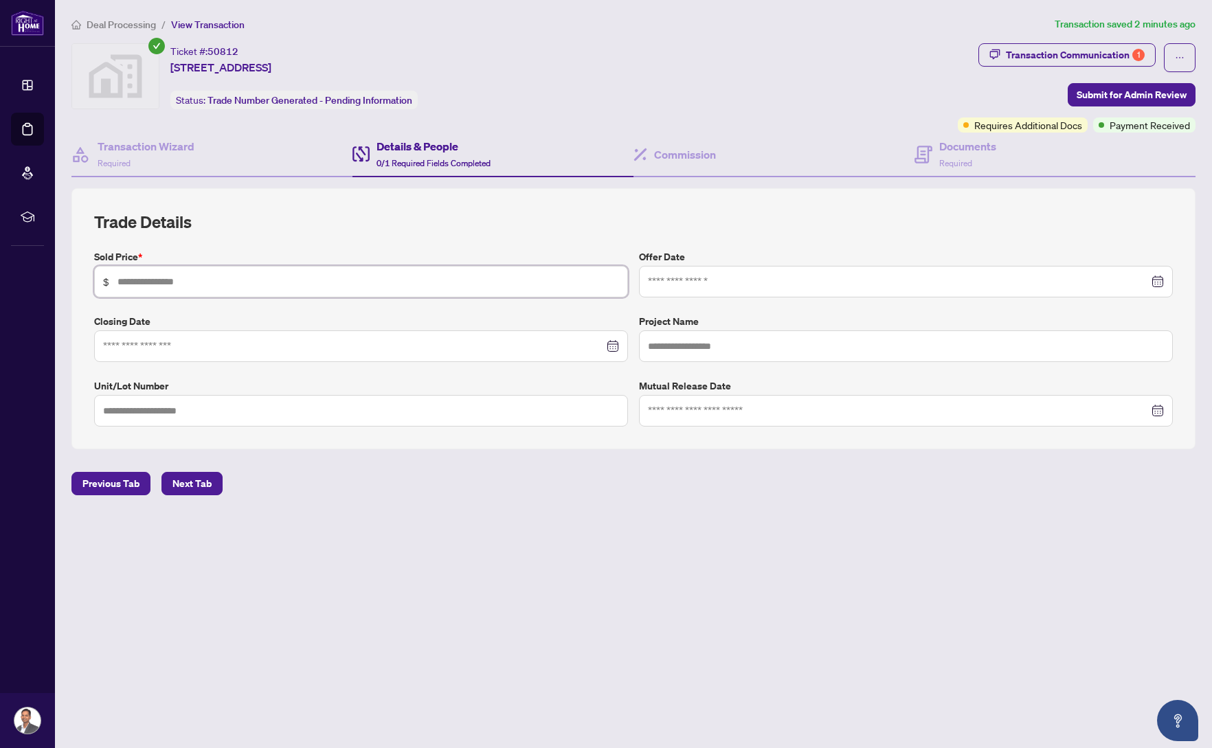
click at [258, 286] on input "text" at bounding box center [367, 281] width 501 height 15
type input "*******"
click at [298, 226] on h2 "Trade Details" at bounding box center [633, 222] width 1078 height 22
click at [186, 484] on span "Next Tab" at bounding box center [191, 484] width 39 height 22
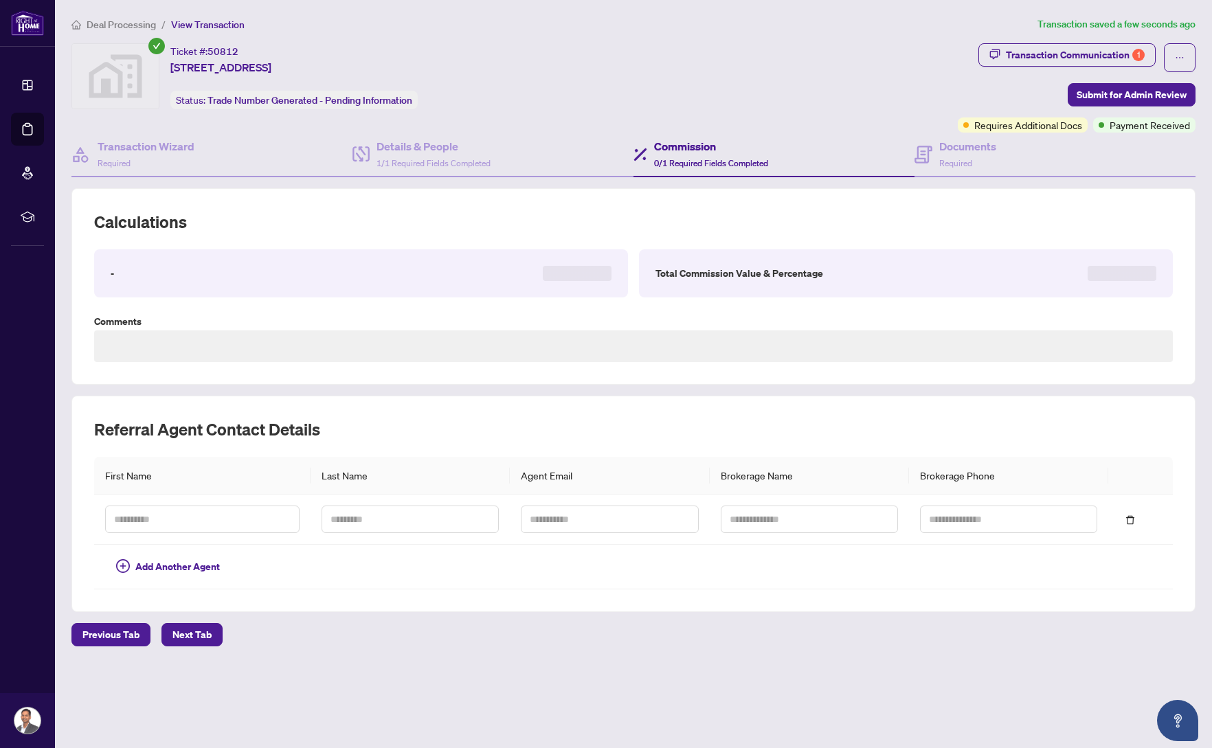
type textarea "**********"
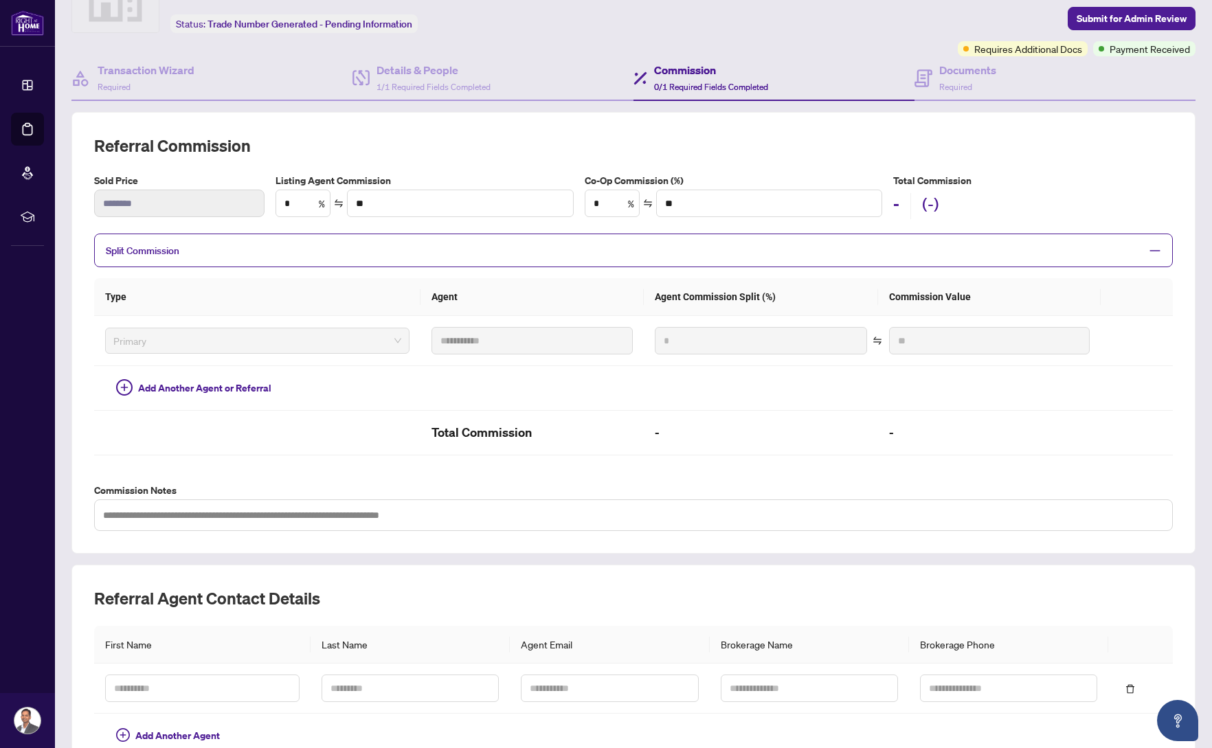
scroll to position [159, 0]
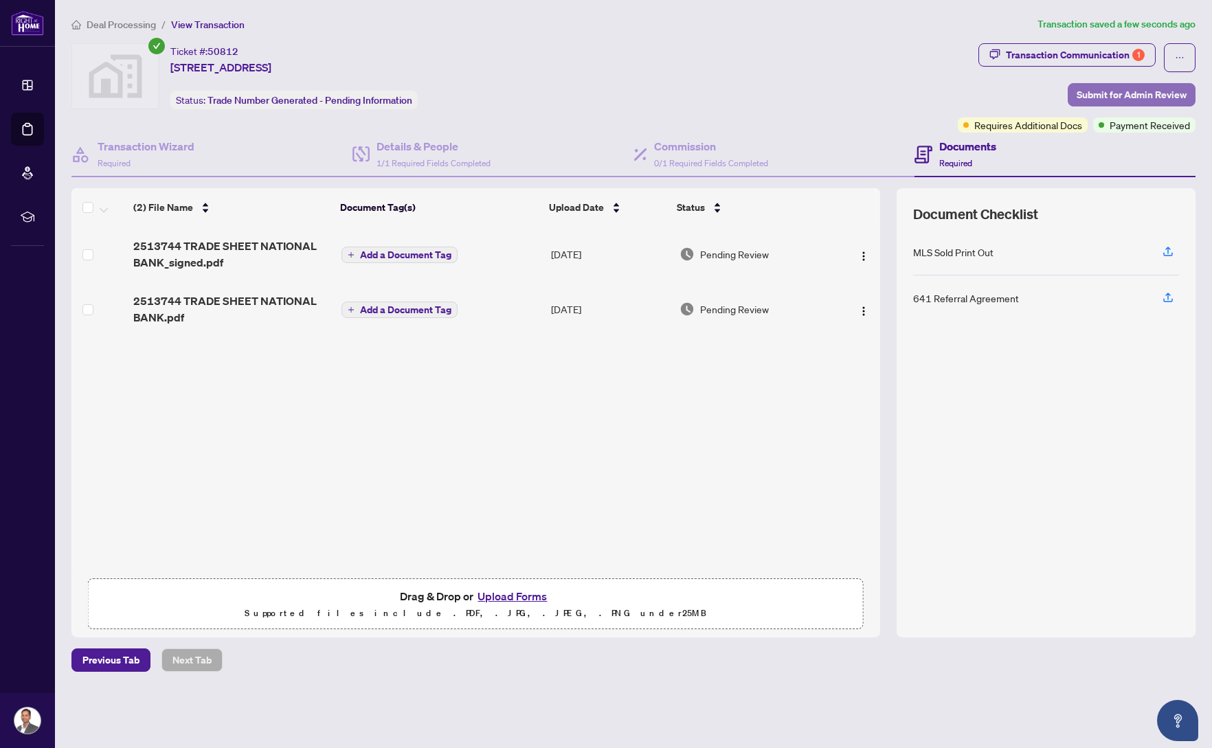
click at [1102, 93] on span "Submit for Admin Review" at bounding box center [1131, 95] width 110 height 22
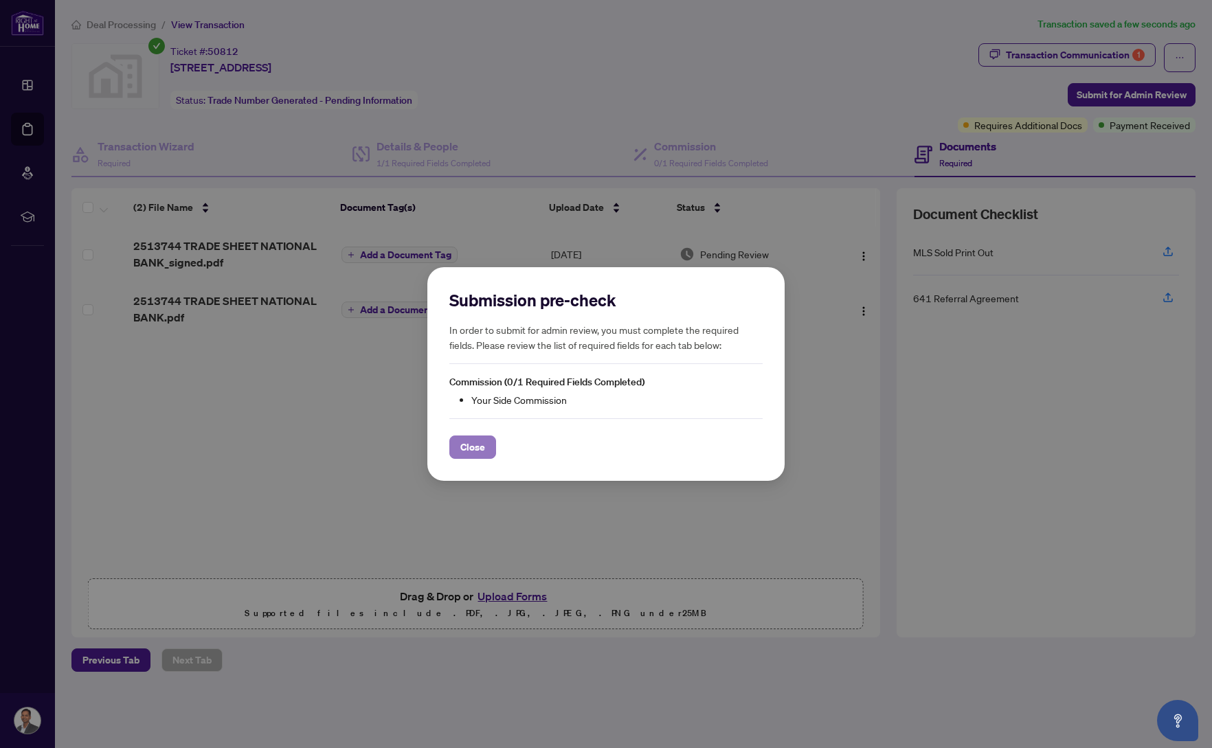
click at [472, 451] on span "Close" at bounding box center [472, 447] width 25 height 22
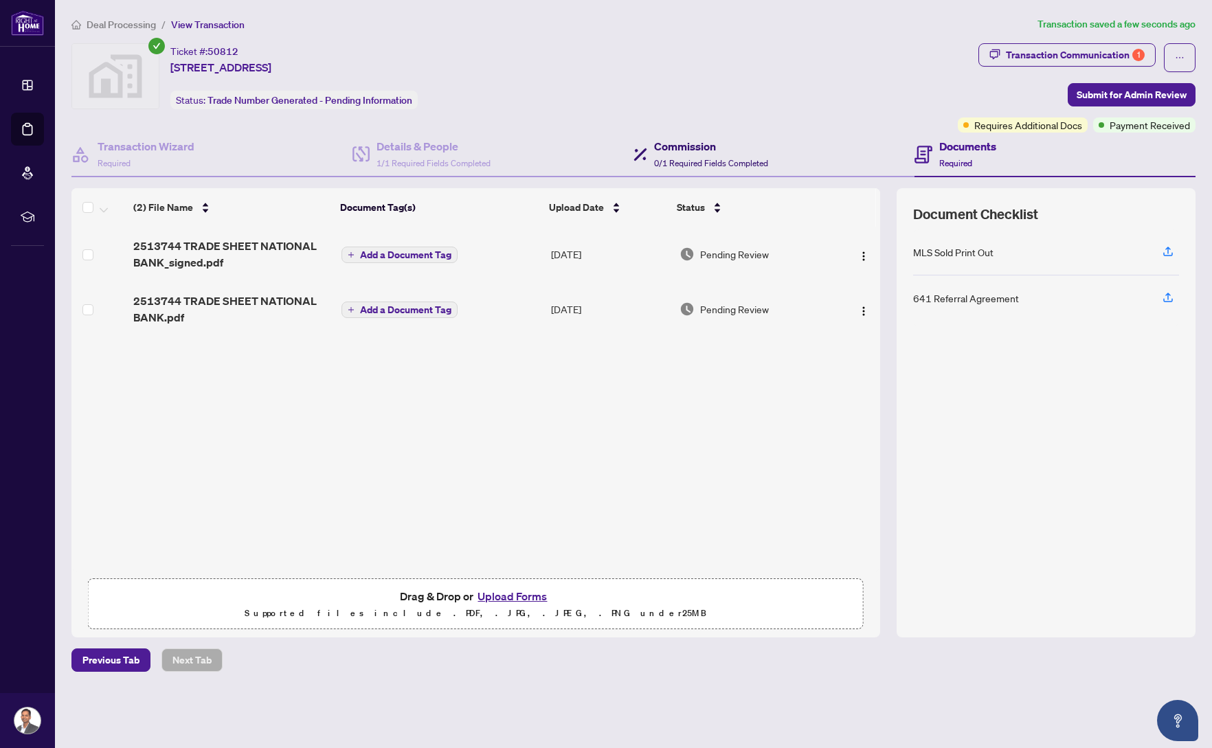
click at [642, 155] on icon at bounding box center [640, 155] width 14 height 14
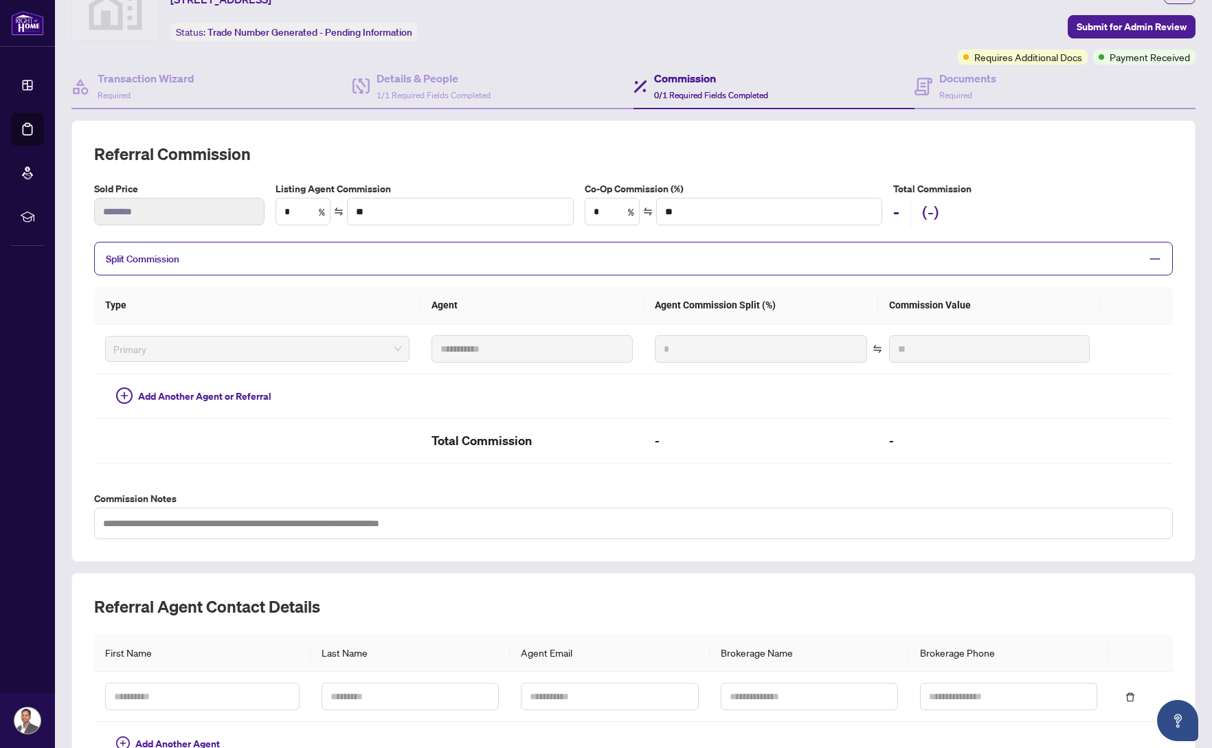
scroll to position [69, 0]
click at [648, 166] on div "**********" at bounding box center [633, 340] width 1078 height 396
click at [444, 222] on input "**" at bounding box center [460, 211] width 225 height 26
click at [468, 145] on h2 "Referral Commission" at bounding box center [633, 153] width 1078 height 22
click at [494, 245] on div "Split Commission" at bounding box center [633, 258] width 1078 height 34
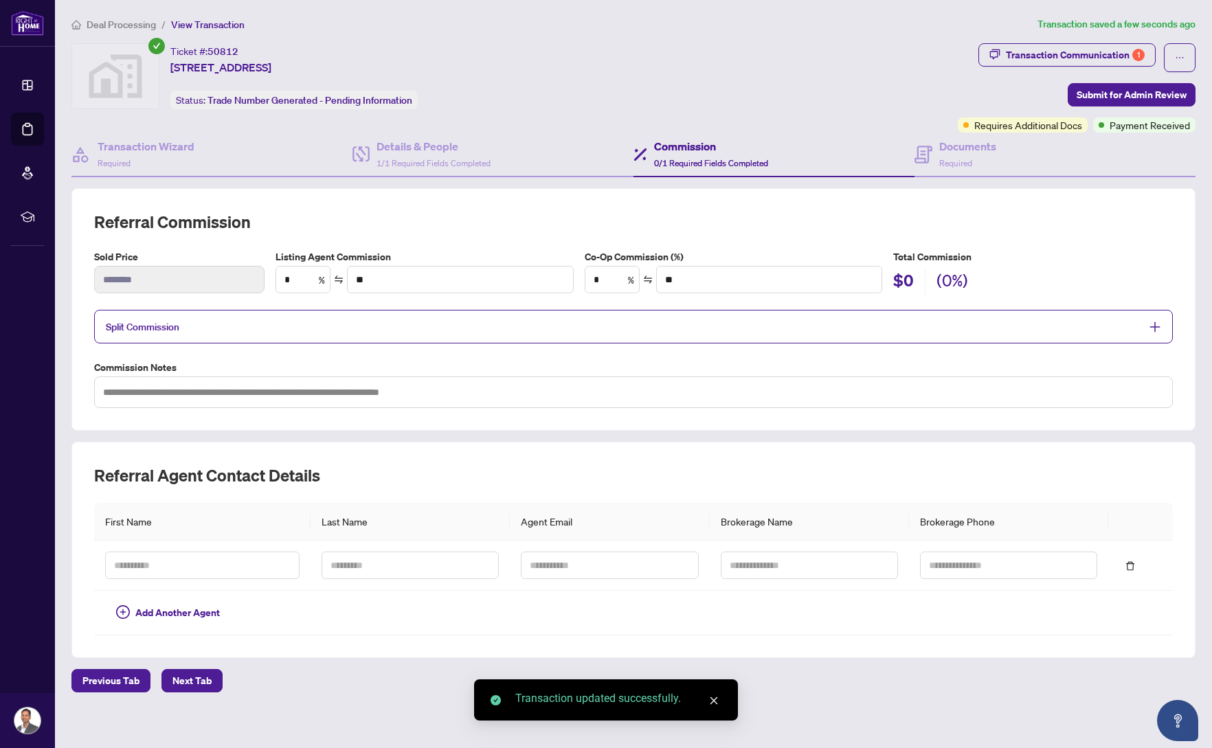
scroll to position [0, 0]
click at [737, 319] on span "Split Commission" at bounding box center [623, 327] width 1034 height 16
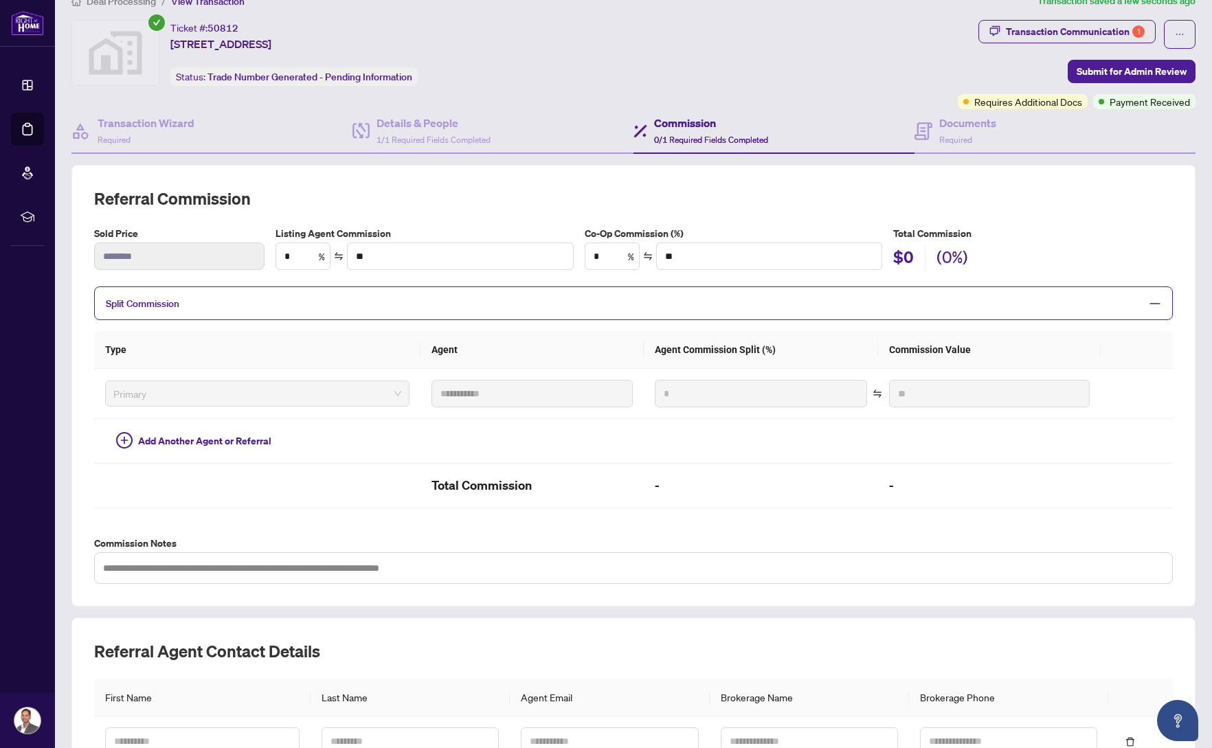
scroll to position [23, 0]
click at [150, 130] on h4 "Transaction Wizard" at bounding box center [146, 123] width 97 height 16
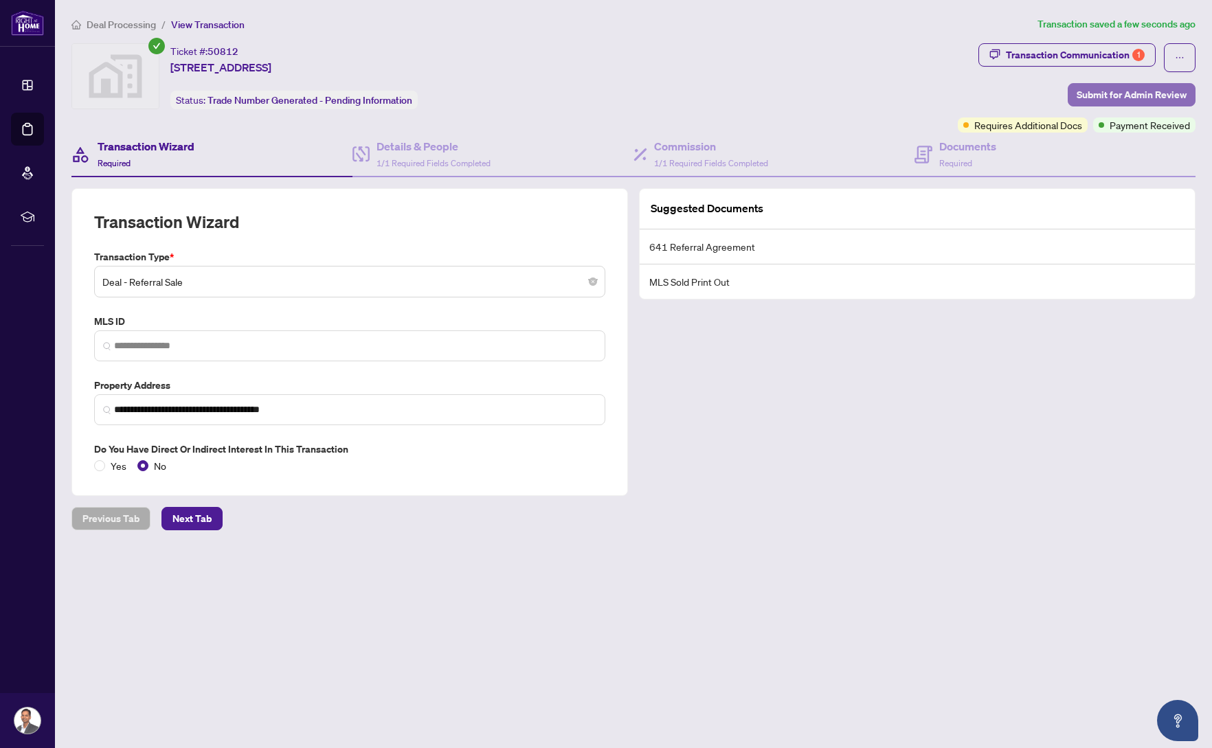
click at [1139, 89] on span "Submit for Admin Review" at bounding box center [1131, 95] width 110 height 22
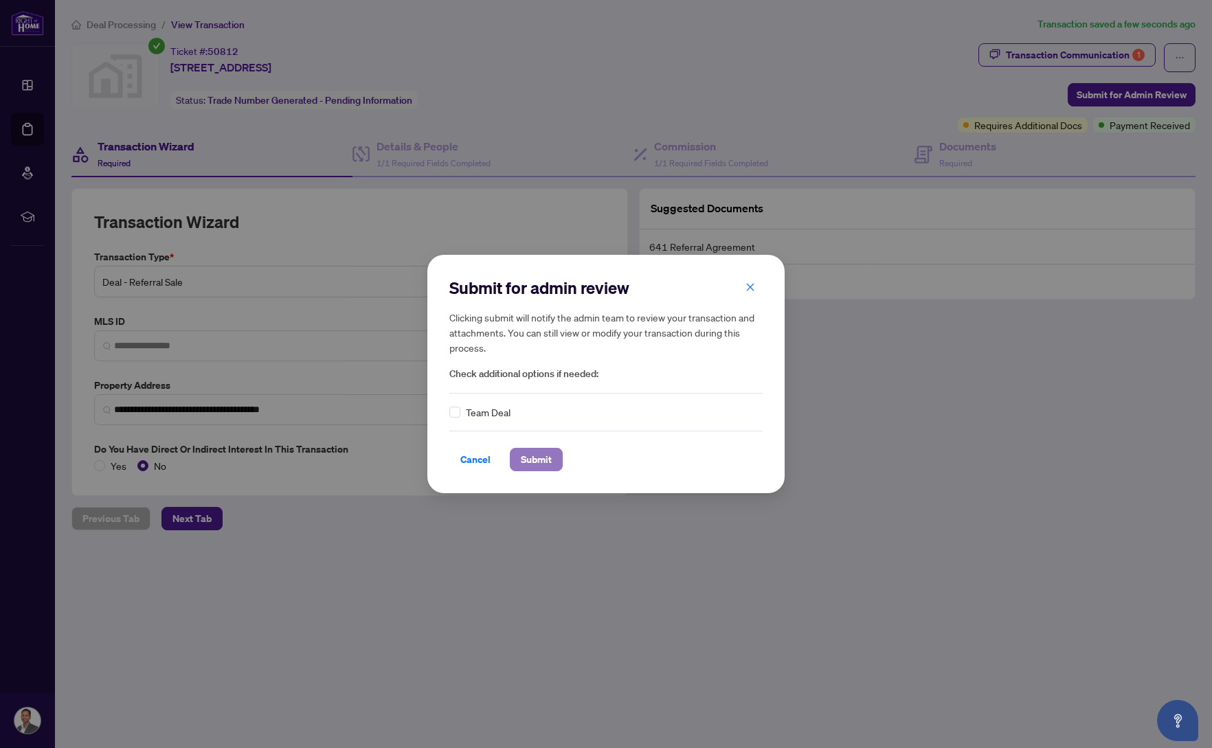
click at [531, 461] on span "Submit" at bounding box center [536, 460] width 31 height 22
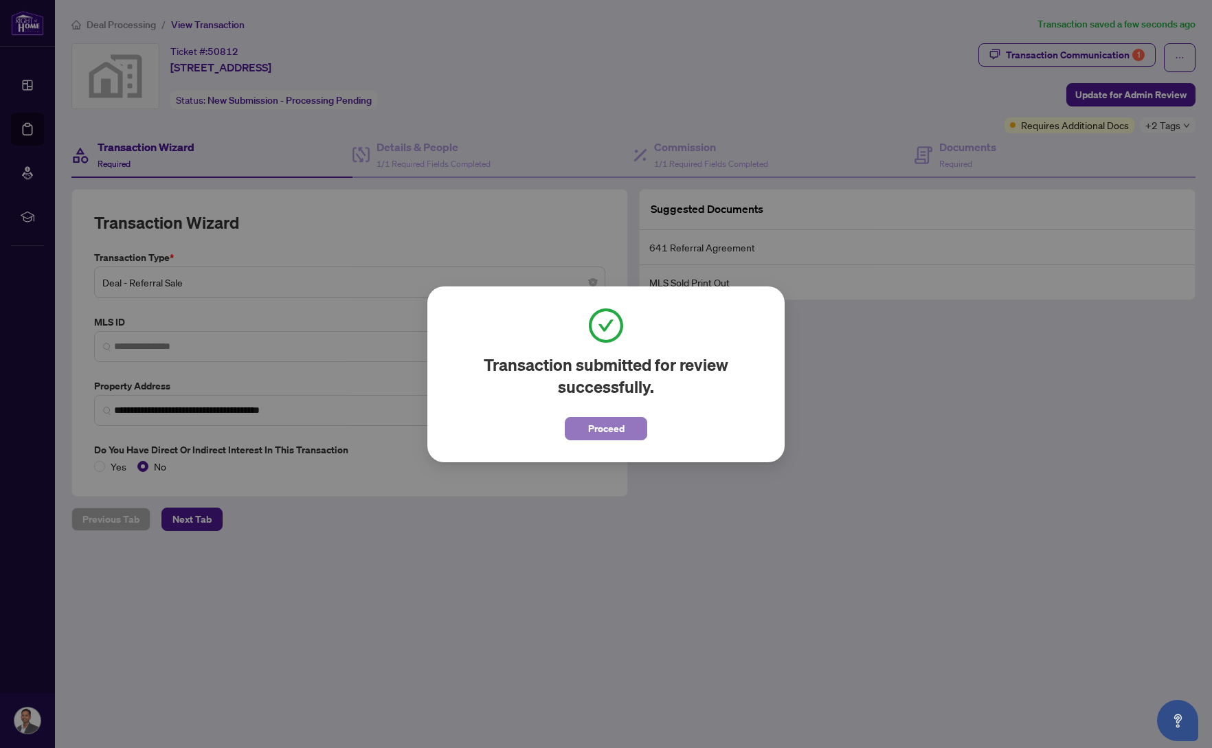
click at [597, 429] on span "Proceed" at bounding box center [606, 429] width 36 height 22
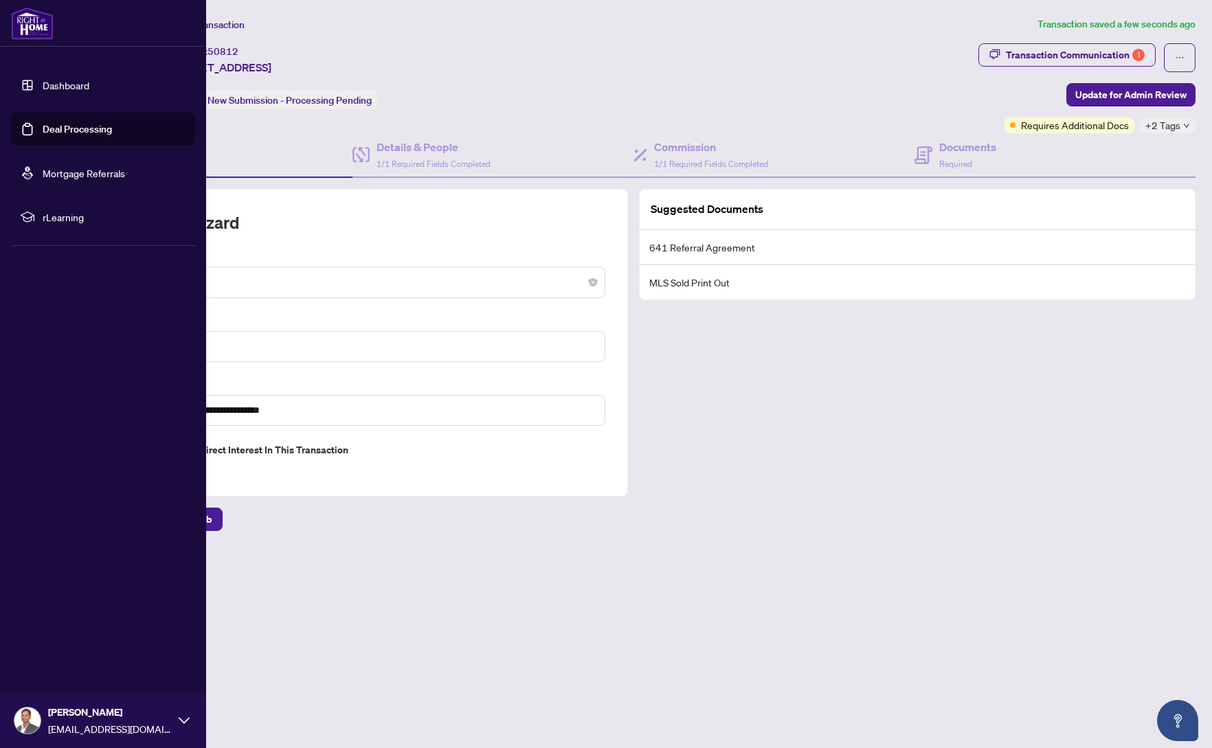
click at [58, 84] on link "Dashboard" at bounding box center [66, 85] width 47 height 12
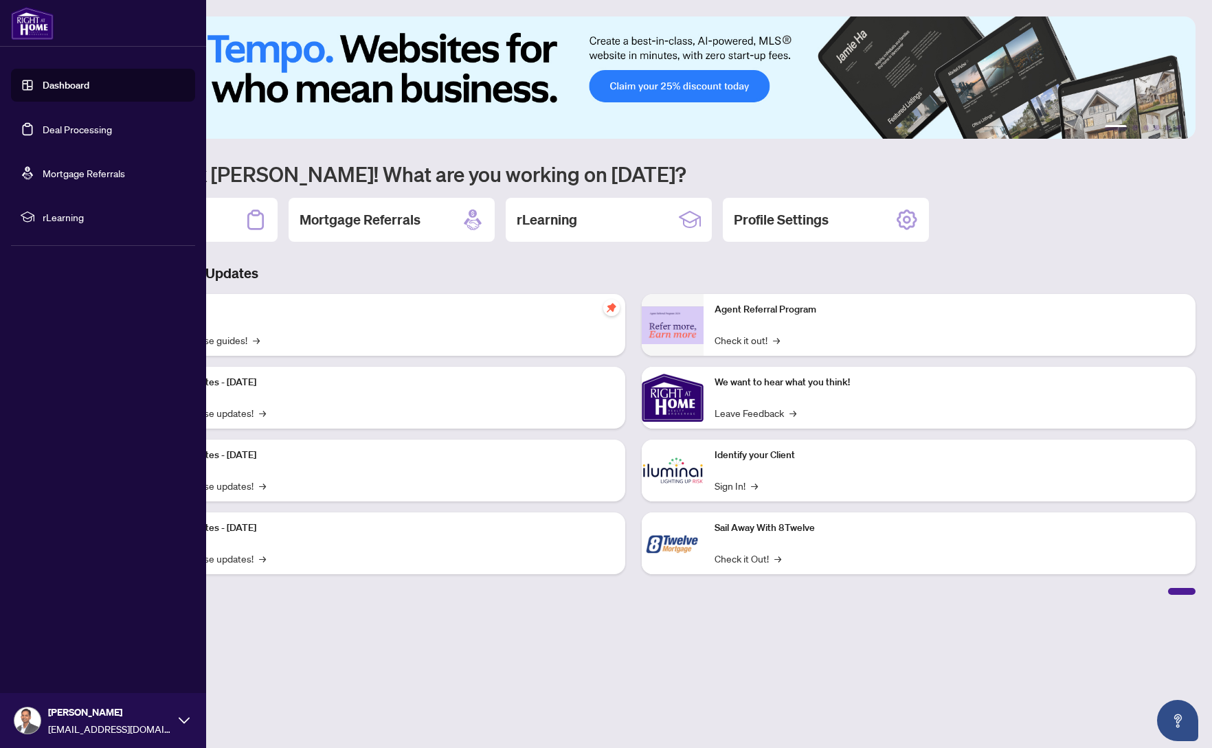
click at [24, 721] on img at bounding box center [27, 720] width 26 height 26
click at [56, 629] on span "Logout" at bounding box center [55, 639] width 31 height 22
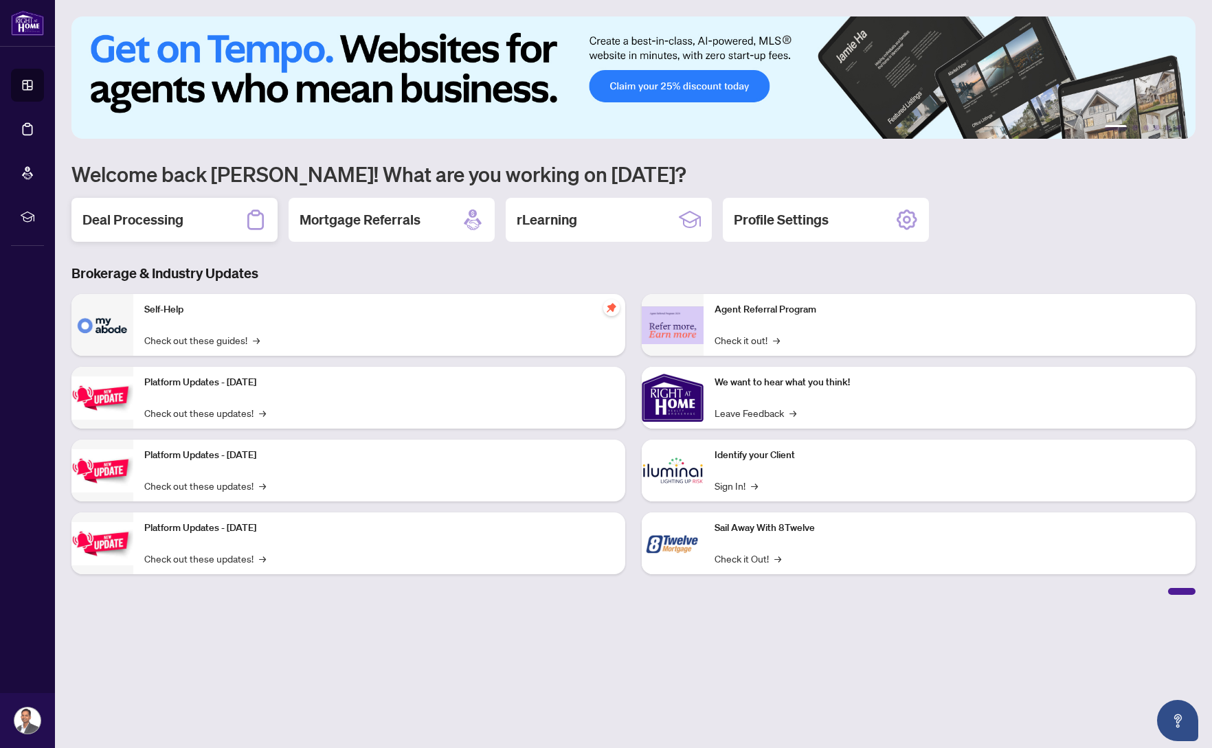
click at [173, 230] on div "Deal Processing" at bounding box center [174, 220] width 206 height 44
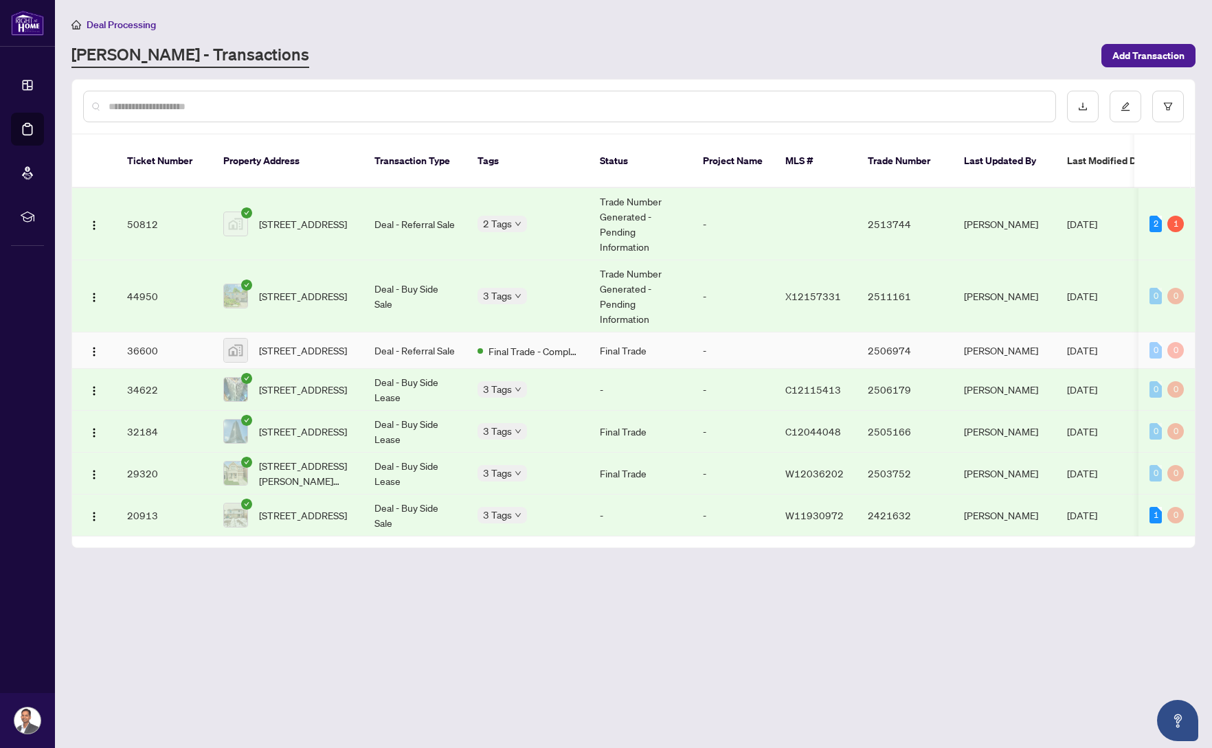
click at [359, 334] on td "[STREET_ADDRESS]" at bounding box center [287, 350] width 151 height 36
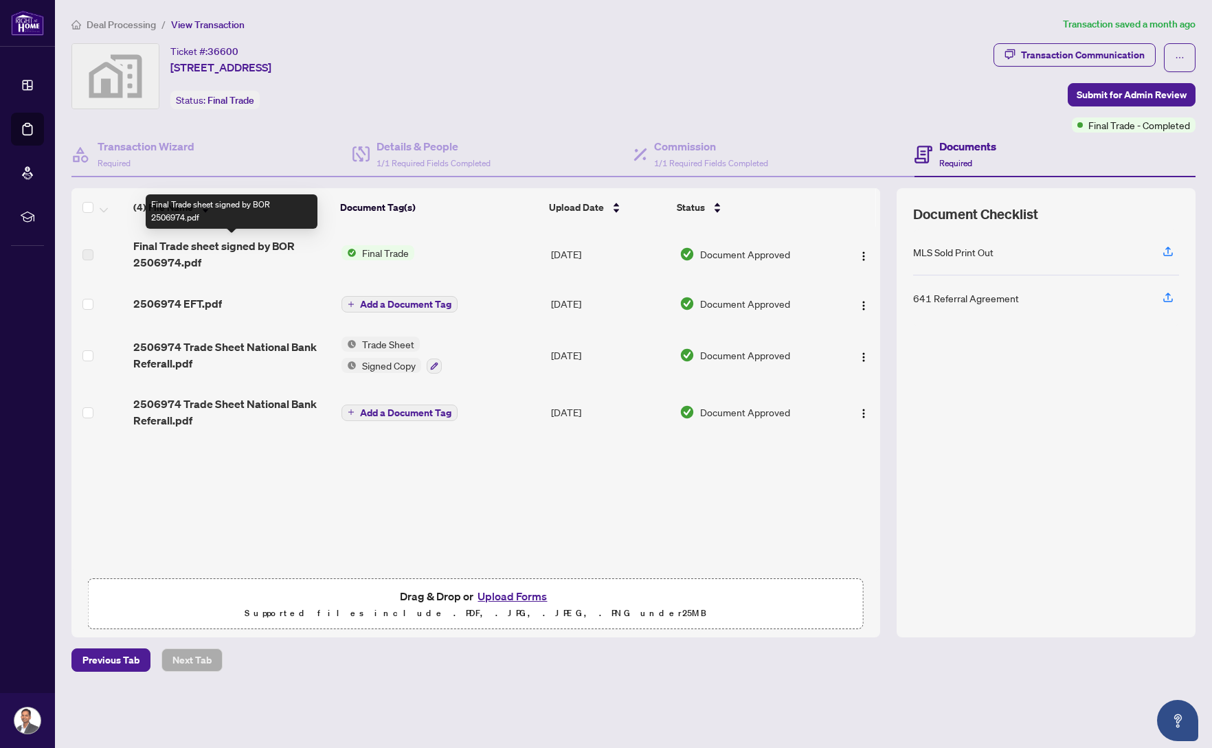
click at [242, 249] on span "Final Trade sheet signed by BOR 2506974.pdf" at bounding box center [231, 254] width 196 height 33
click at [206, 248] on span "Final Trade sheet signed by BOR 2506974.pdf" at bounding box center [231, 254] width 196 height 33
click at [290, 461] on div "Final Trade sheet signed by BOR 2506974.pdf Final Trade Jul/29/2025 Document Ap…" at bounding box center [475, 399] width 808 height 344
click at [288, 482] on div "Final Trade sheet signed by BOR 2506974.pdf Final Trade Jul/29/2025 Document Ap…" at bounding box center [475, 399] width 808 height 344
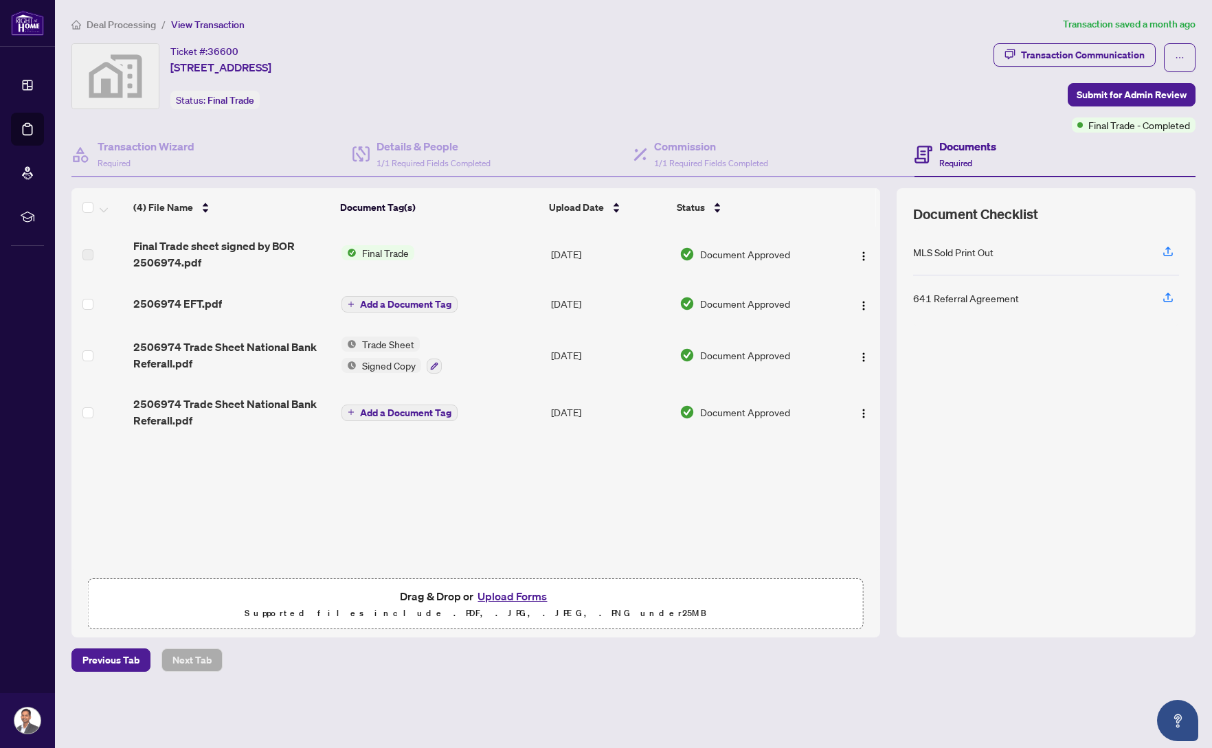
click at [370, 254] on span "Final Trade" at bounding box center [385, 252] width 58 height 15
click at [253, 249] on span "Final Trade sheet signed by BOR 2506974.pdf" at bounding box center [231, 254] width 196 height 33
click at [84, 254] on label at bounding box center [87, 254] width 11 height 15
click at [859, 254] on img "button" at bounding box center [863, 256] width 11 height 11
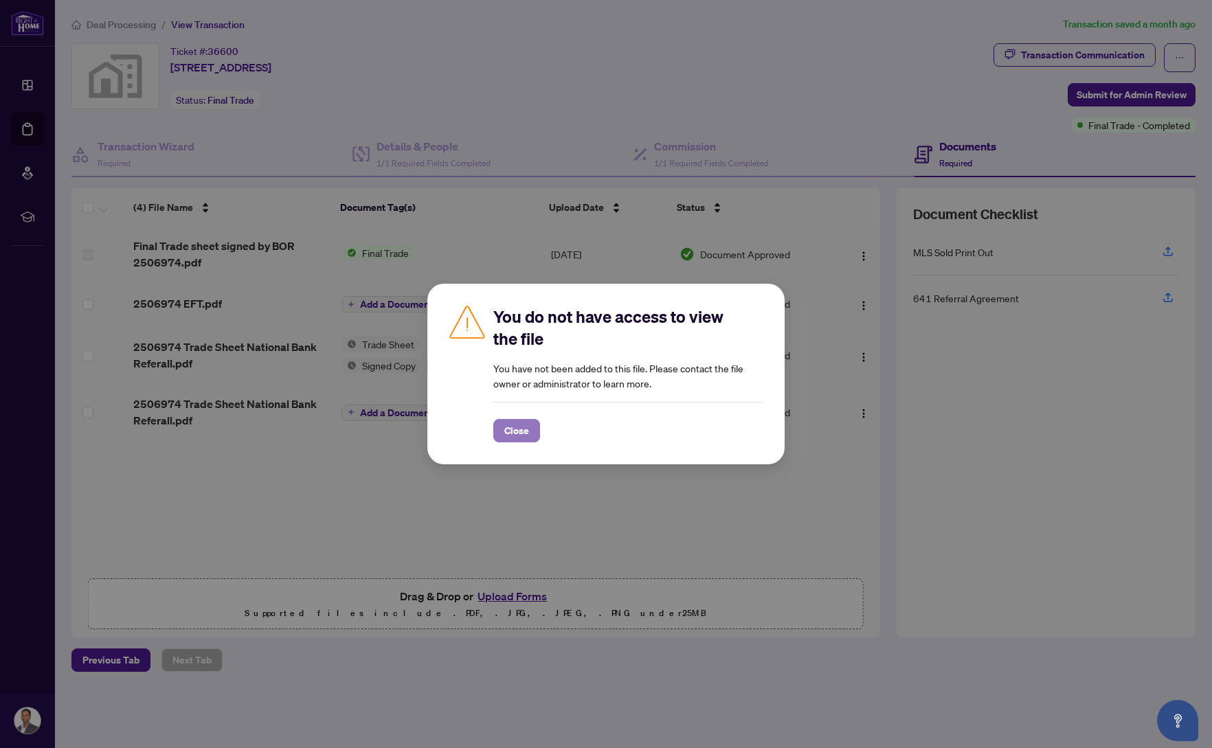
click at [522, 434] on span "Close" at bounding box center [516, 431] width 25 height 22
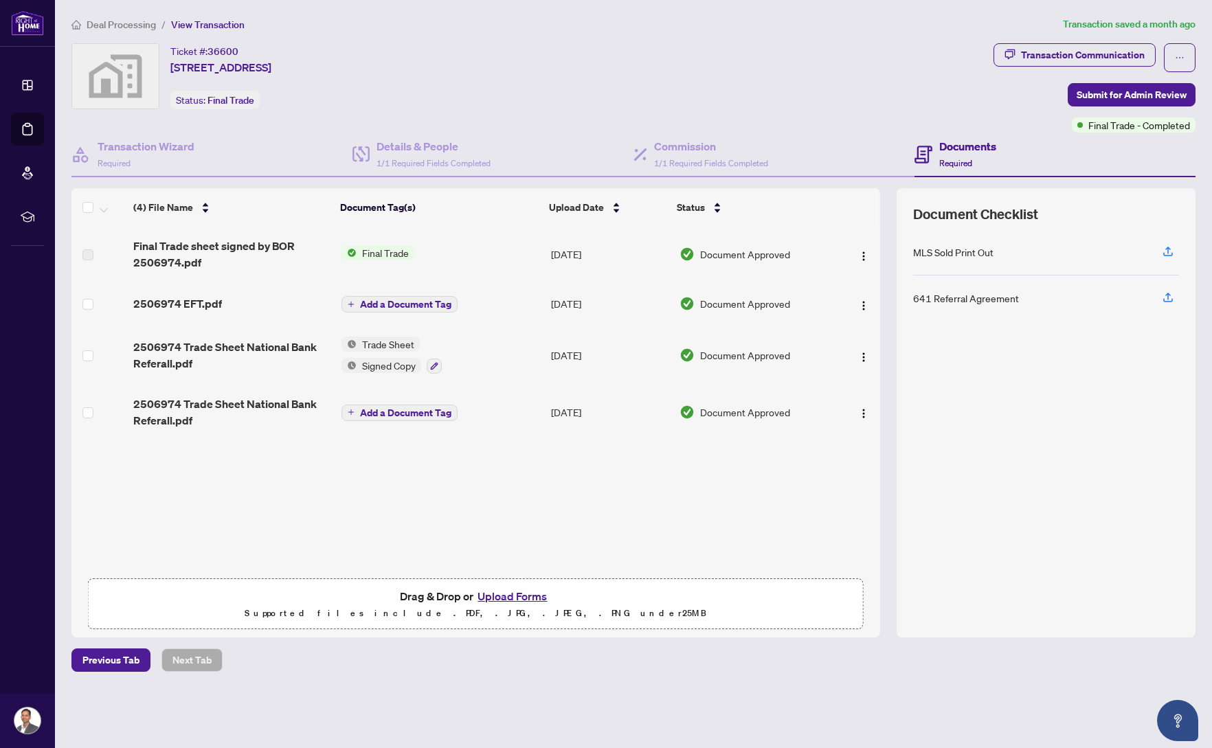
click at [553, 492] on div "Final Trade sheet signed by BOR 2506974.pdf Final Trade Jul/29/2025 Document Ap…" at bounding box center [475, 399] width 808 height 344
click at [447, 151] on h4 "Details & People" at bounding box center [433, 146] width 114 height 16
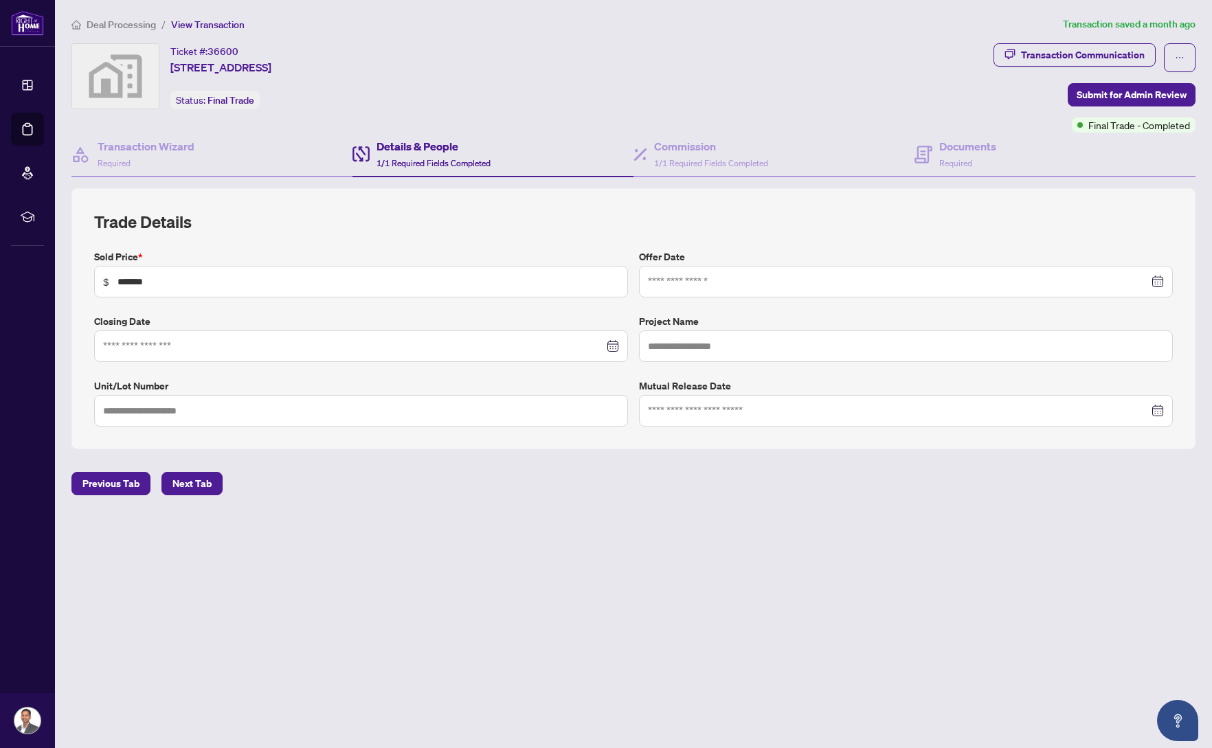
type input "**********"
click at [703, 162] on span "1/1 Required Fields Completed" at bounding box center [711, 163] width 114 height 10
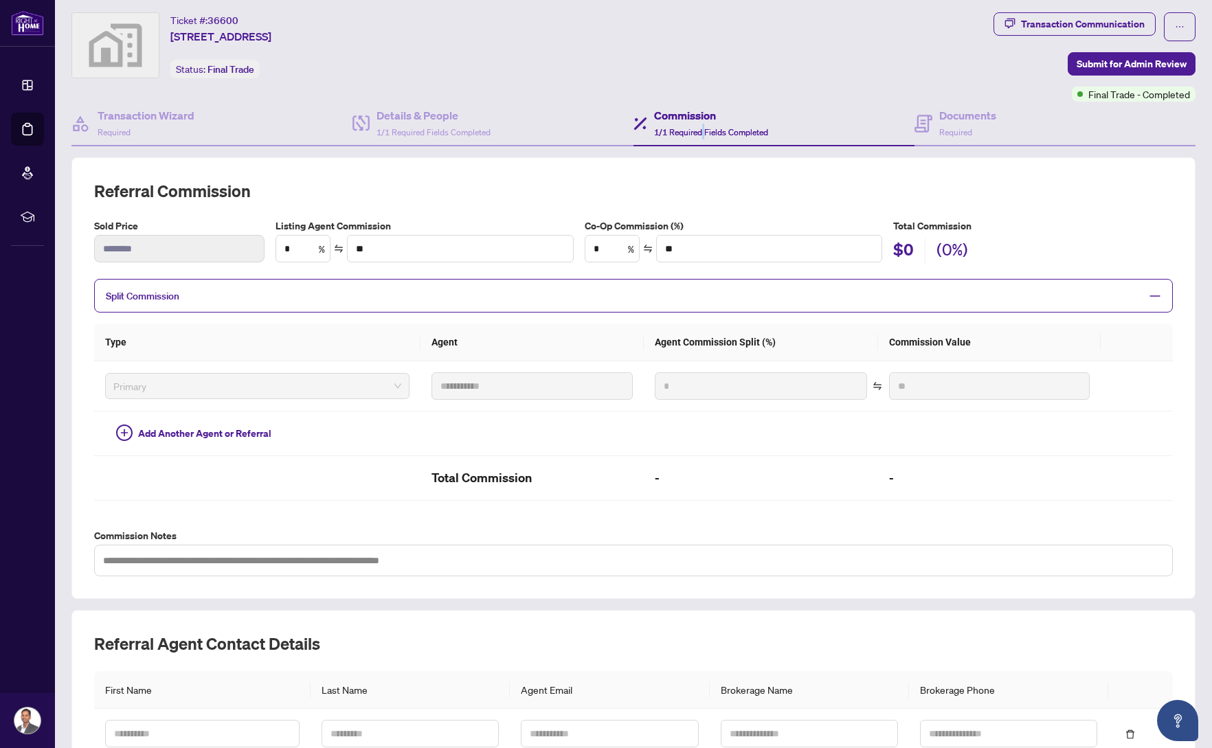
scroll to position [30, 0]
click at [824, 61] on div "Ticket #: 36600 17 Hilldowntree Trail, Brampton, ON, Canada Status: Final Trade" at bounding box center [529, 46] width 916 height 66
click at [870, 290] on span "Split Commission" at bounding box center [623, 296] width 1034 height 16
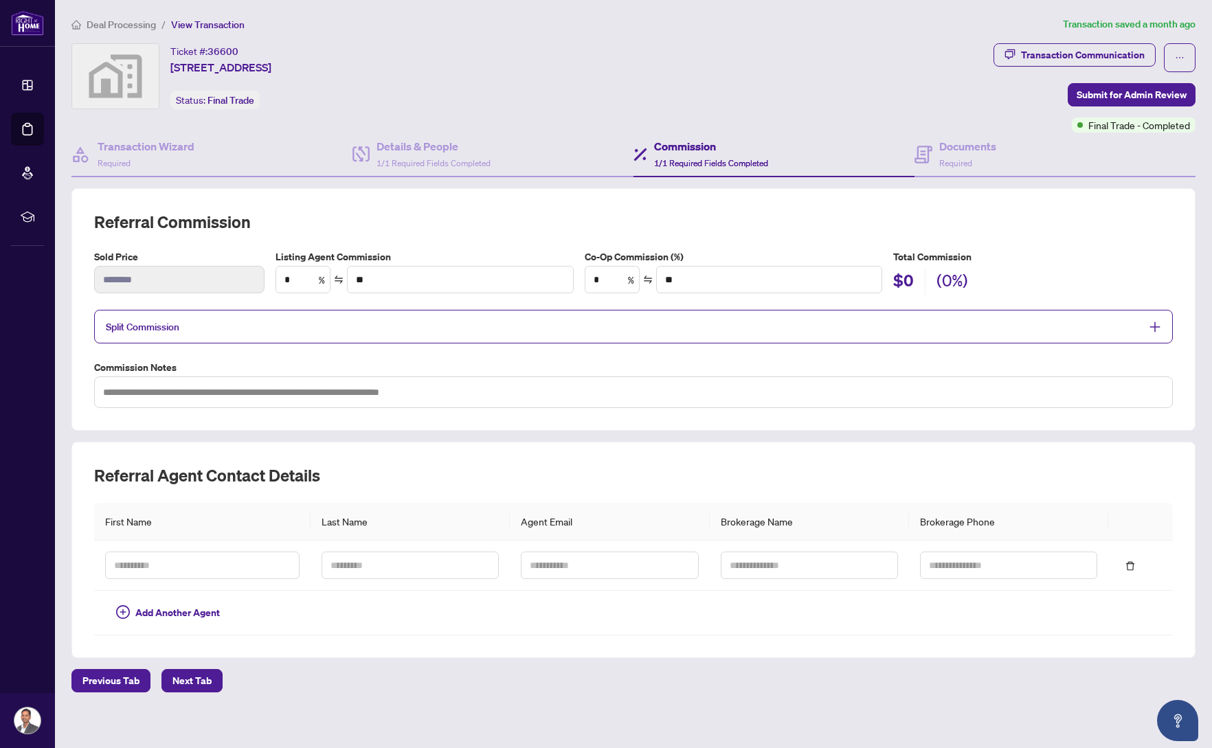
scroll to position [0, 0]
click at [979, 202] on div "**********" at bounding box center [633, 309] width 1124 height 242
click at [220, 159] on div "Transaction Wizard Required" at bounding box center [211, 155] width 281 height 45
